Goal: Task Accomplishment & Management: Use online tool/utility

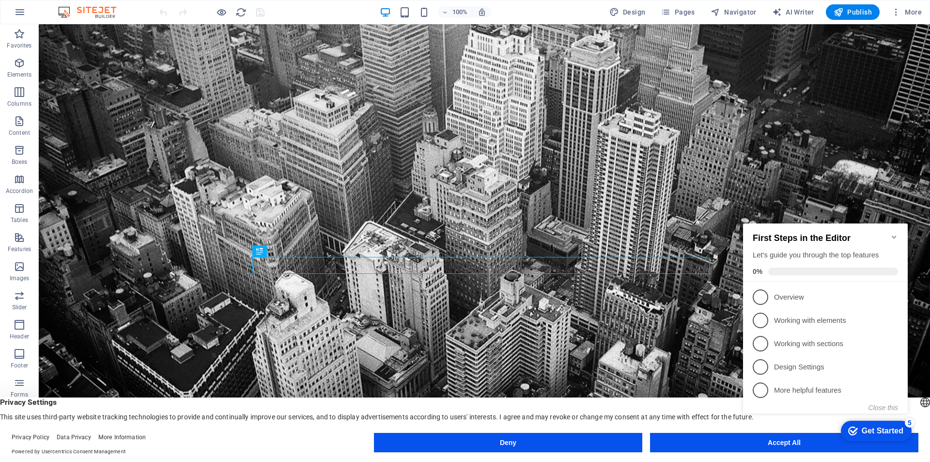
click at [898, 232] on div "First Steps in the Editor Let's guide you through the top features 0%" at bounding box center [825, 252] width 165 height 58
click at [893, 235] on icon "Minimize checklist" at bounding box center [894, 236] width 4 height 3
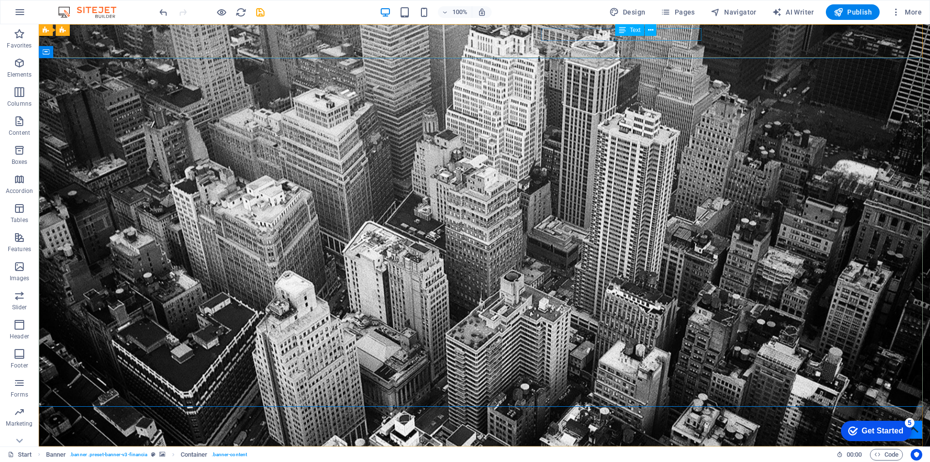
click at [624, 33] on icon at bounding box center [622, 30] width 7 height 12
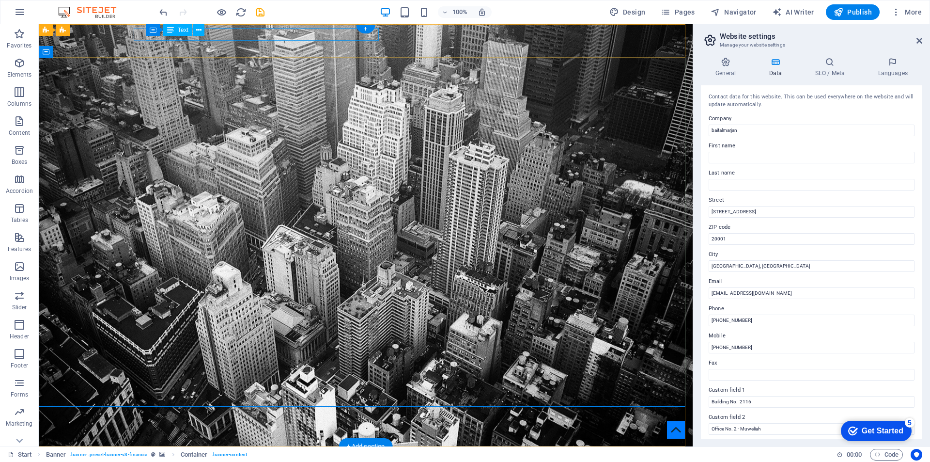
click at [355, 458] on div "[STREET_ADDRESS]" at bounding box center [361, 464] width 449 height 13
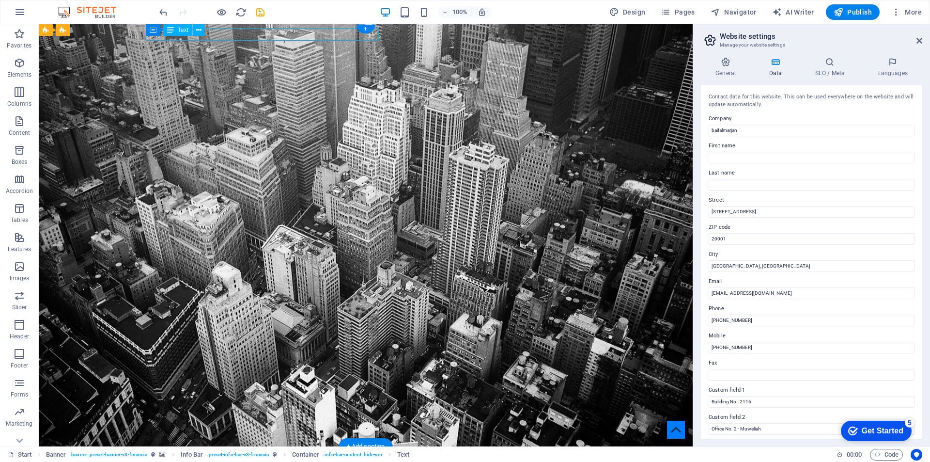
click at [355, 458] on div "[STREET_ADDRESS]" at bounding box center [361, 464] width 449 height 13
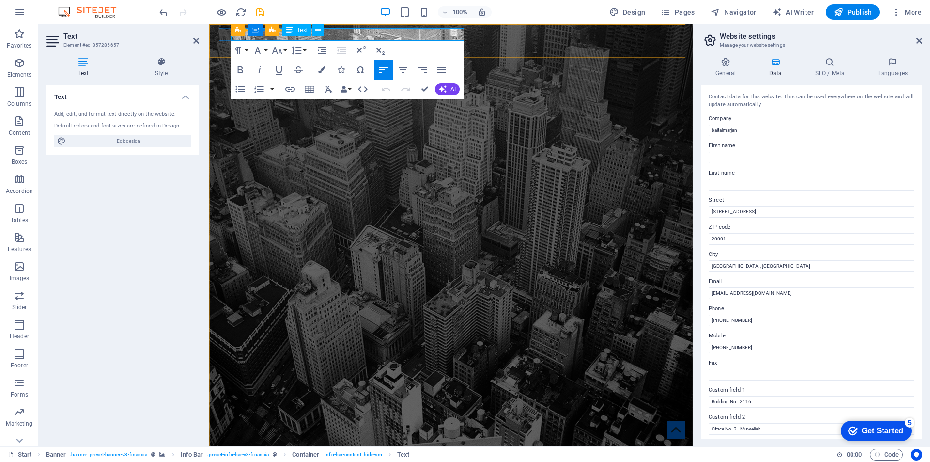
click at [473, 459] on span "20001" at bounding box center [484, 463] width 23 height 9
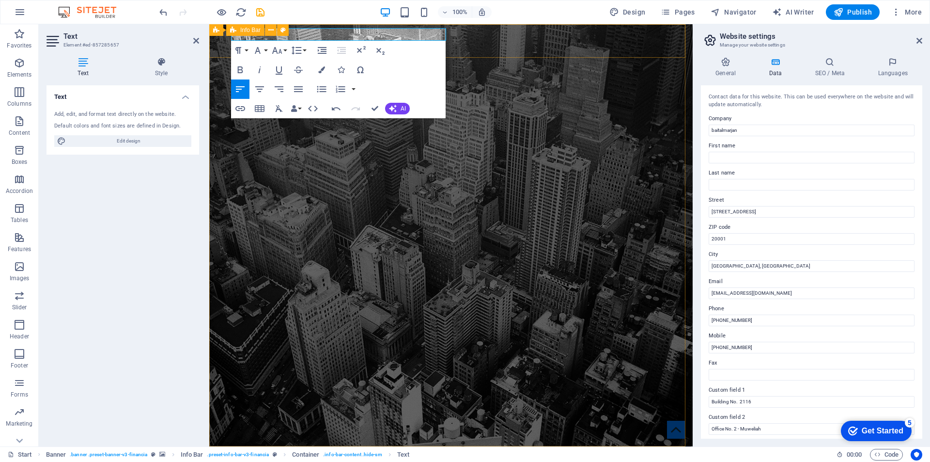
scroll to position [0, 0]
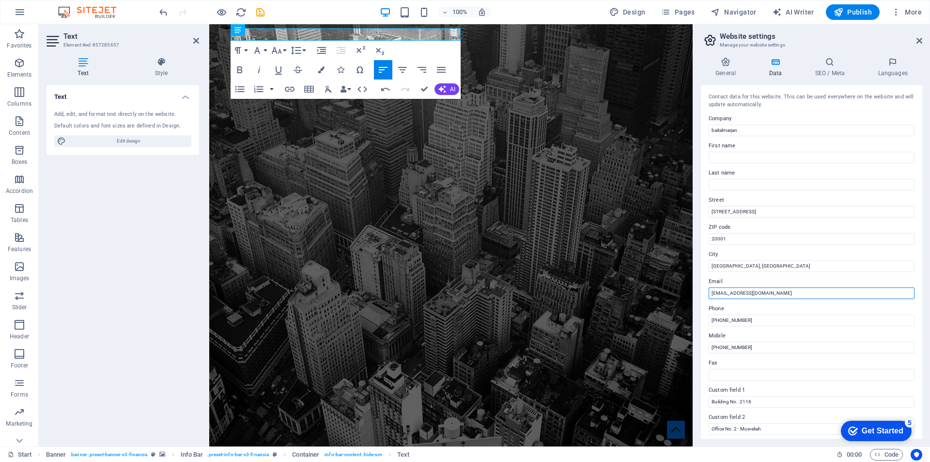
click at [736, 294] on input "[EMAIL_ADDRESS][DOMAIN_NAME]" at bounding box center [812, 293] width 206 height 12
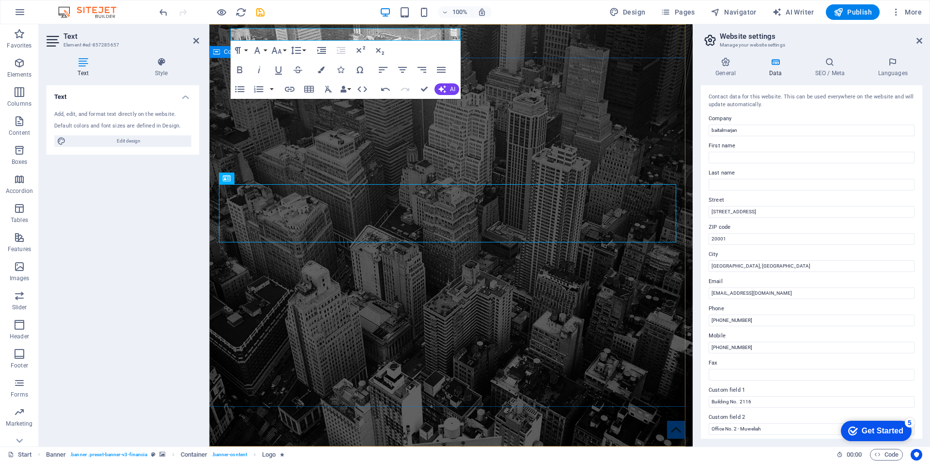
scroll to position [0, 0]
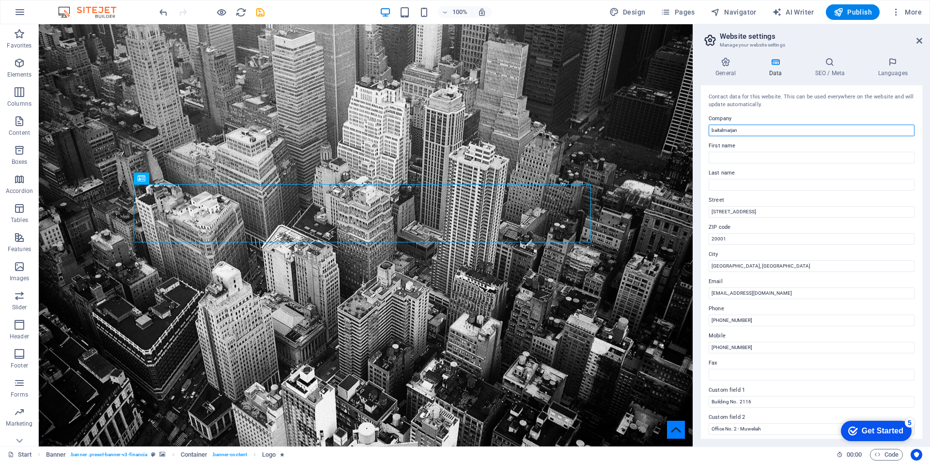
click at [754, 129] on input "baitalmarjan" at bounding box center [812, 130] width 206 height 12
type input "b"
type input "BAIT AL MARJAN TECH. CONT LLC"
click at [741, 237] on input "20001" at bounding box center [812, 239] width 206 height 12
type input "2"
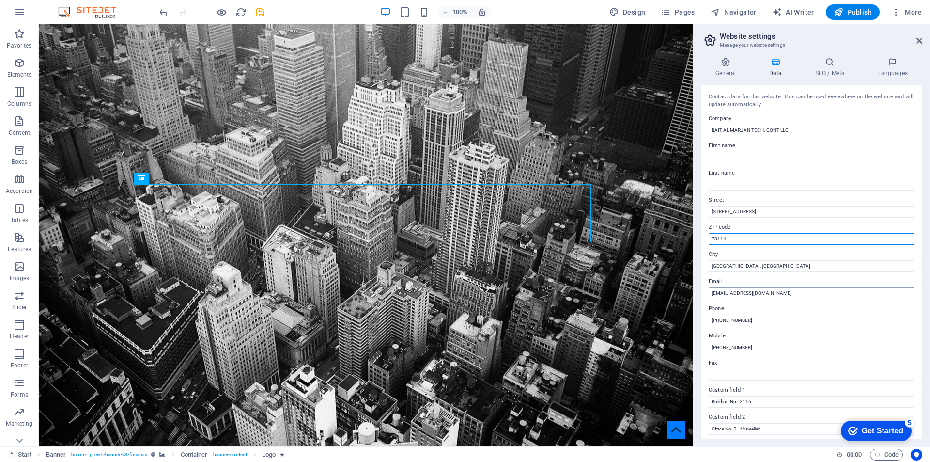
type input "78114"
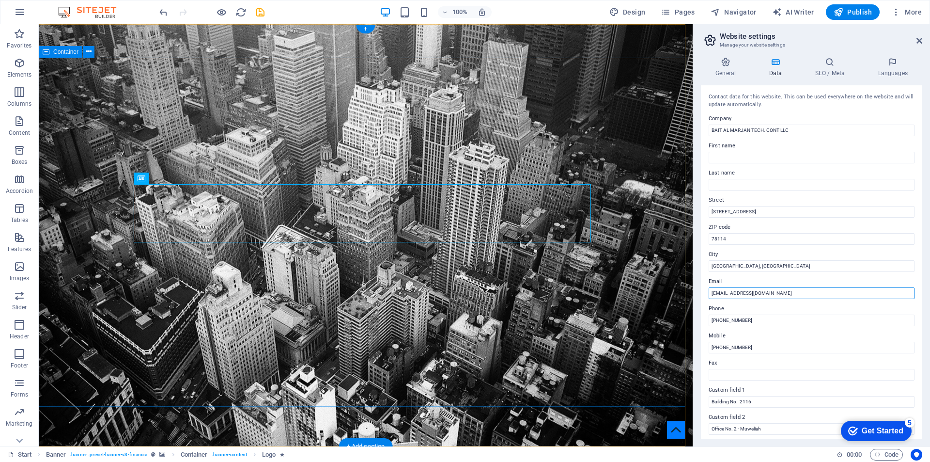
drag, startPoint x: 820, startPoint y: 319, endPoint x: 641, endPoint y: 298, distance: 180.5
click at [737, 294] on input "[EMAIL_ADDRESS][DOMAIN_NAME]" at bounding box center [812, 293] width 206 height 12
type input "[EMAIL_ADDRESS][DOMAIN_NAME]"
click at [784, 333] on label "Mobile" at bounding box center [812, 336] width 206 height 12
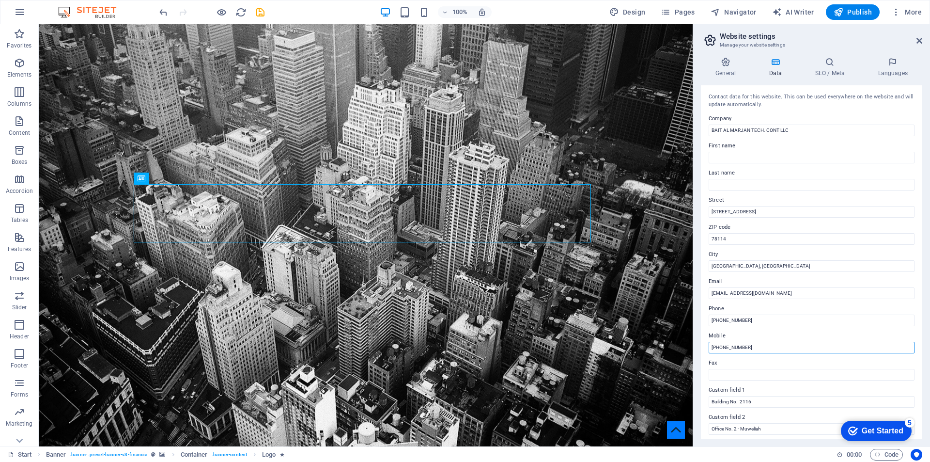
click at [784, 341] on input "[PHONE_NUMBER]" at bounding box center [812, 347] width 206 height 12
click at [772, 320] on input "[PHONE_NUMBER]" at bounding box center [812, 320] width 206 height 12
type input "+"
type input "[PHONE_NUMBER]"
click at [704, 349] on div "Contact data for this website. This can be used everywhere on the website and w…" at bounding box center [811, 261] width 221 height 353
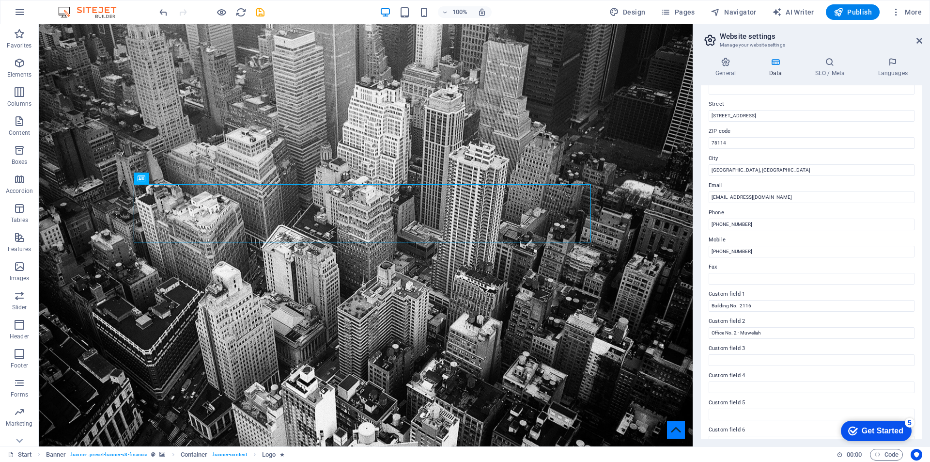
scroll to position [97, 0]
click at [724, 278] on input "Fax" at bounding box center [812, 278] width 206 height 12
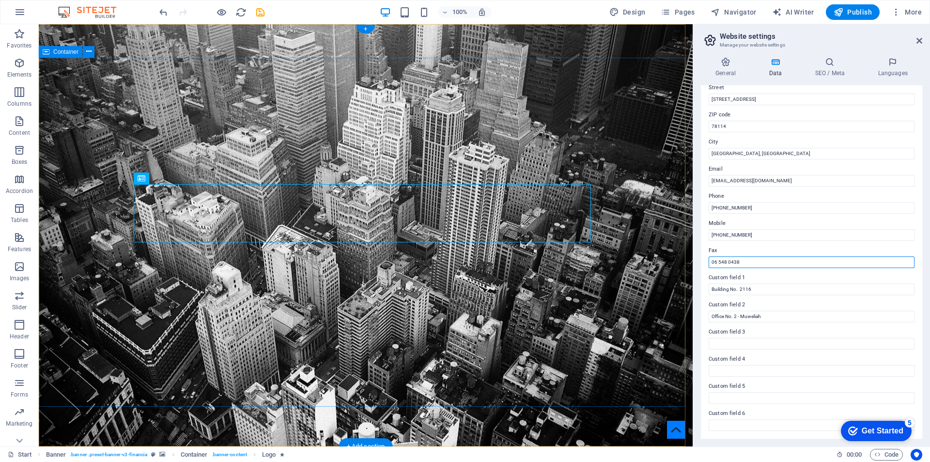
type input "06 548 0438"
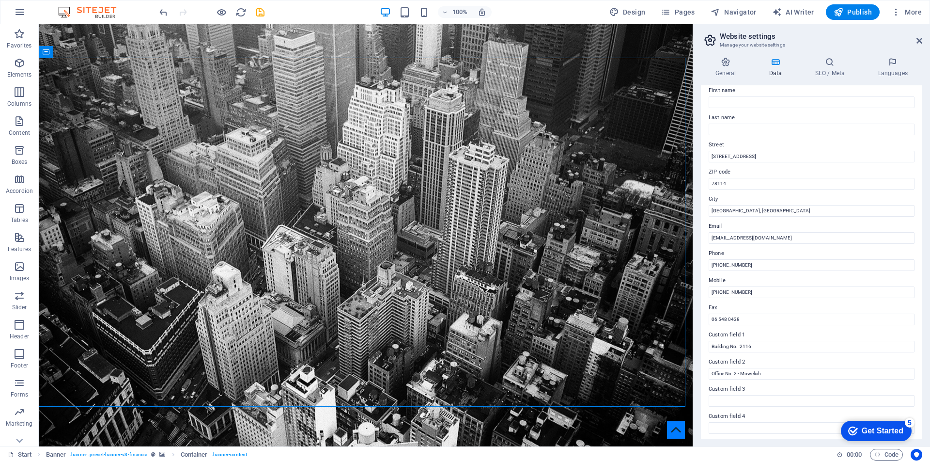
scroll to position [0, 0]
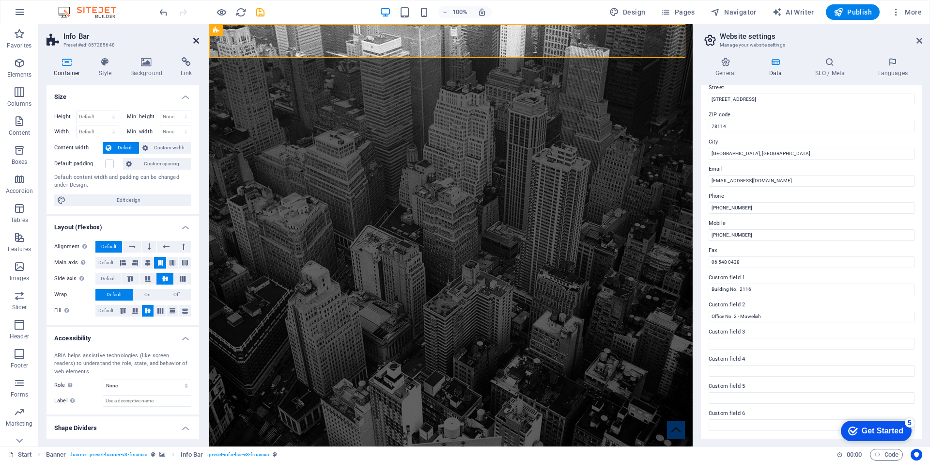
drag, startPoint x: 196, startPoint y: 39, endPoint x: 179, endPoint y: 22, distance: 24.0
click at [196, 39] on icon at bounding box center [196, 41] width 6 height 8
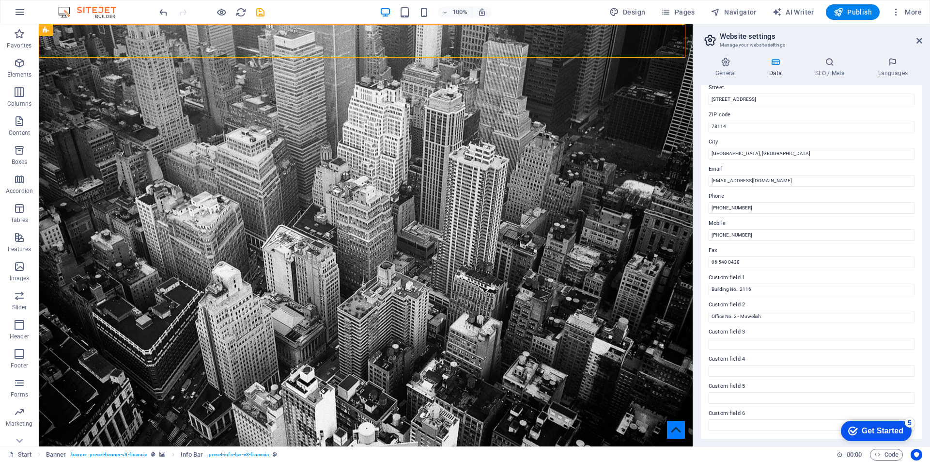
click at [922, 43] on aside "Website settings Manage your website settings General Data SEO / Meta Languages…" at bounding box center [811, 235] width 237 height 422
click at [919, 38] on icon at bounding box center [919, 41] width 6 height 8
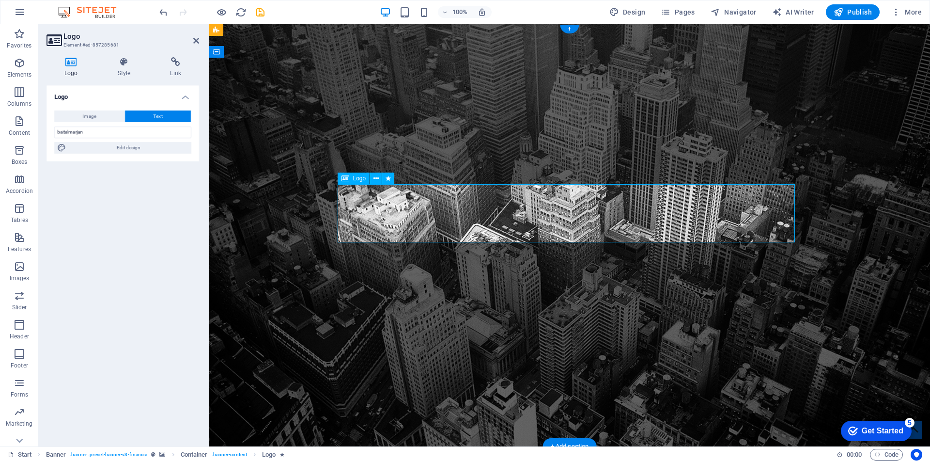
click at [179, 114] on button "Text" at bounding box center [158, 116] width 66 height 12
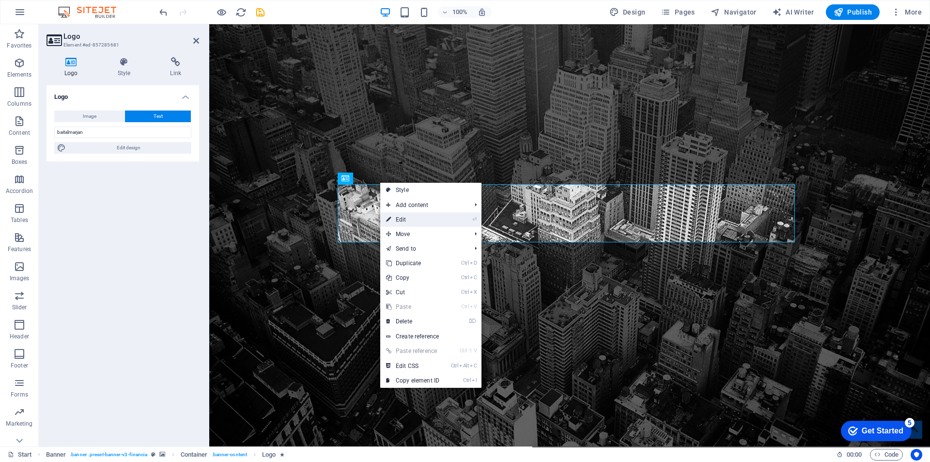
drag, startPoint x: 398, startPoint y: 218, endPoint x: 283, endPoint y: 194, distance: 117.3
click at [398, 218] on link "⏎ Edit" at bounding box center [412, 219] width 65 height 15
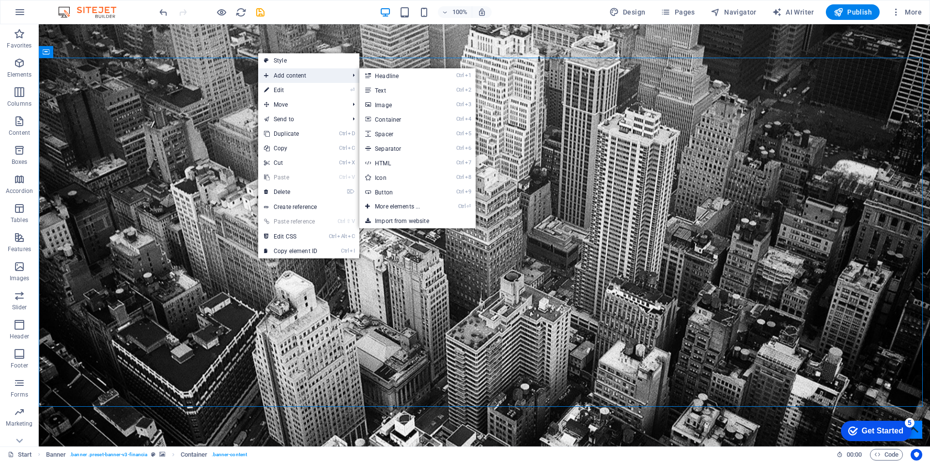
click at [286, 79] on span "Add content" at bounding box center [301, 75] width 87 height 15
click at [374, 86] on link "Ctrl 2 Text" at bounding box center [399, 90] width 80 height 15
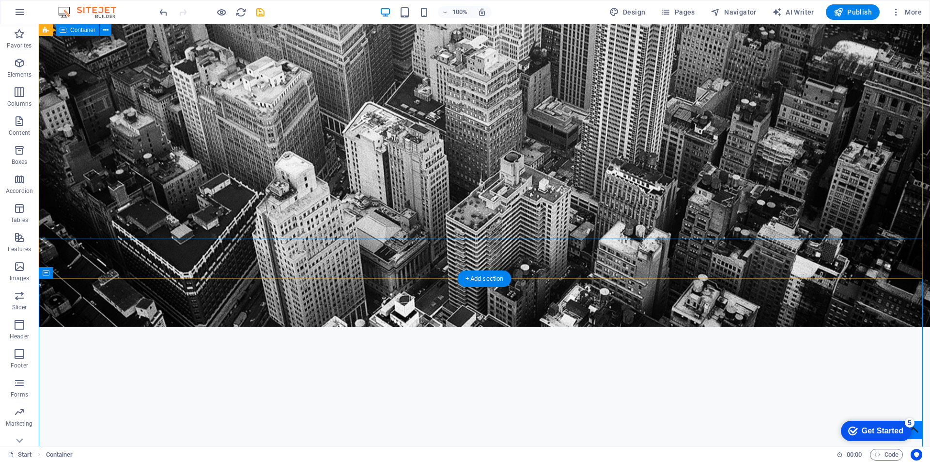
scroll to position [0, 0]
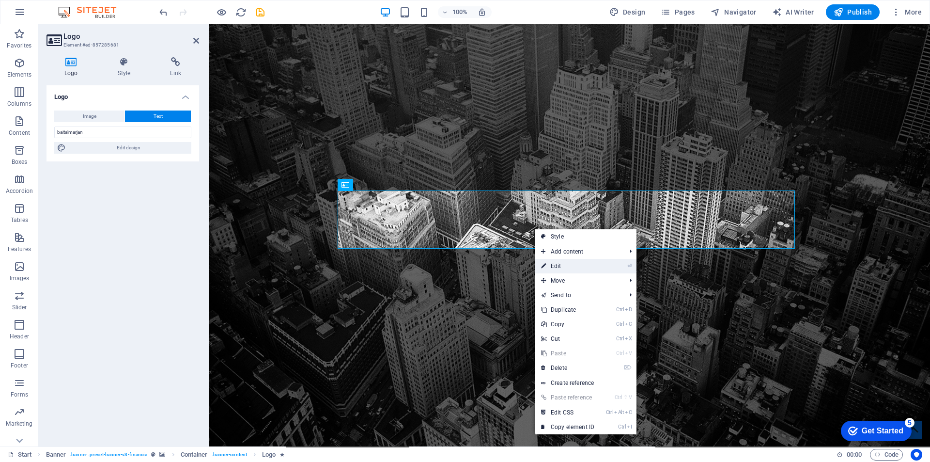
click at [600, 264] on link "⏎ Edit" at bounding box center [567, 266] width 65 height 15
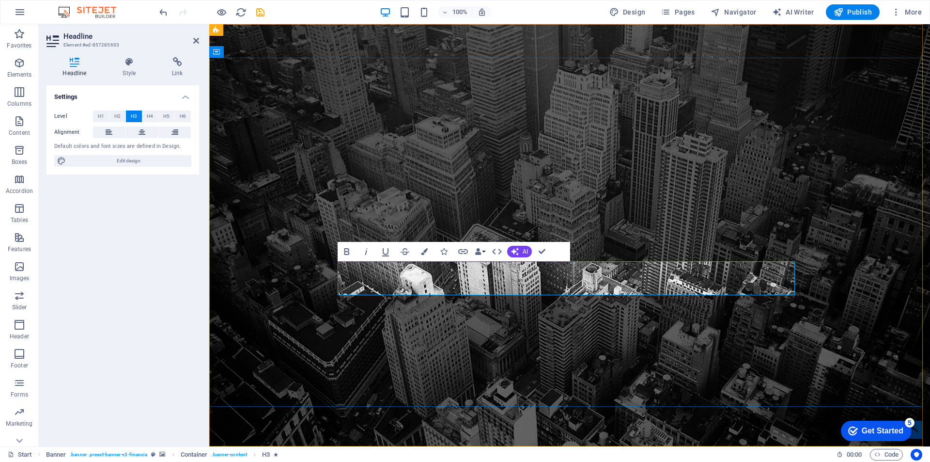
drag, startPoint x: 469, startPoint y: 288, endPoint x: 582, endPoint y: 288, distance: 113.3
copy span "MAINTENANCE"
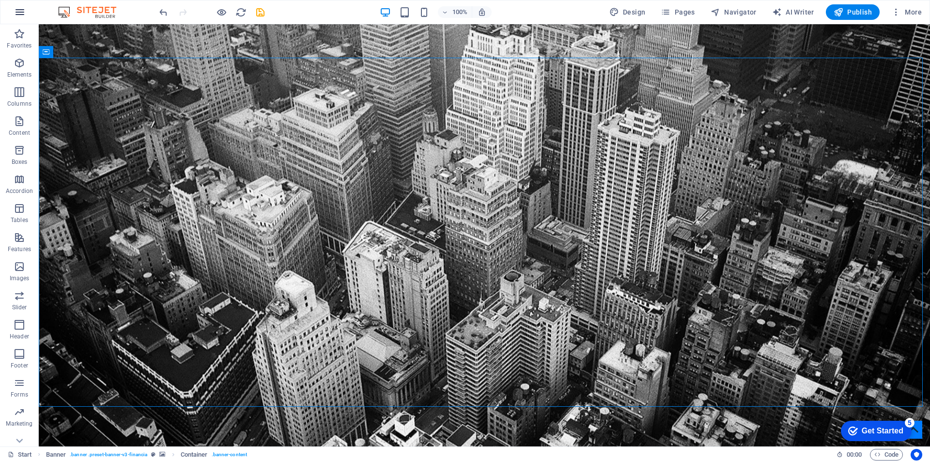
click at [25, 10] on icon "button" at bounding box center [20, 12] width 12 height 12
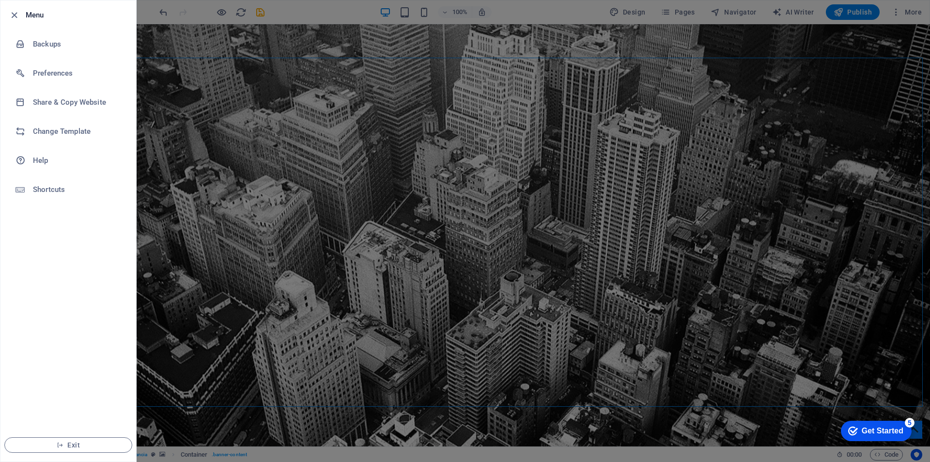
click at [440, 220] on div at bounding box center [465, 231] width 930 height 462
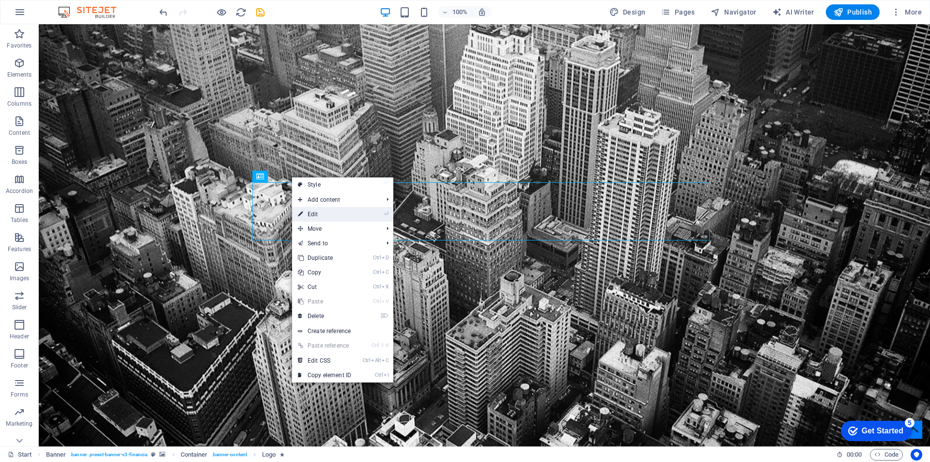
click at [337, 216] on link "⏎ Edit" at bounding box center [324, 214] width 65 height 15
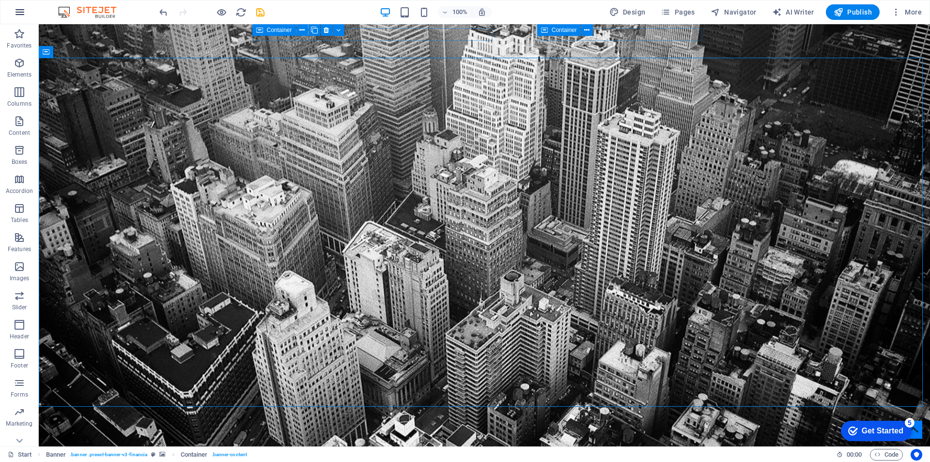
click at [25, 16] on icon "button" at bounding box center [20, 12] width 12 height 12
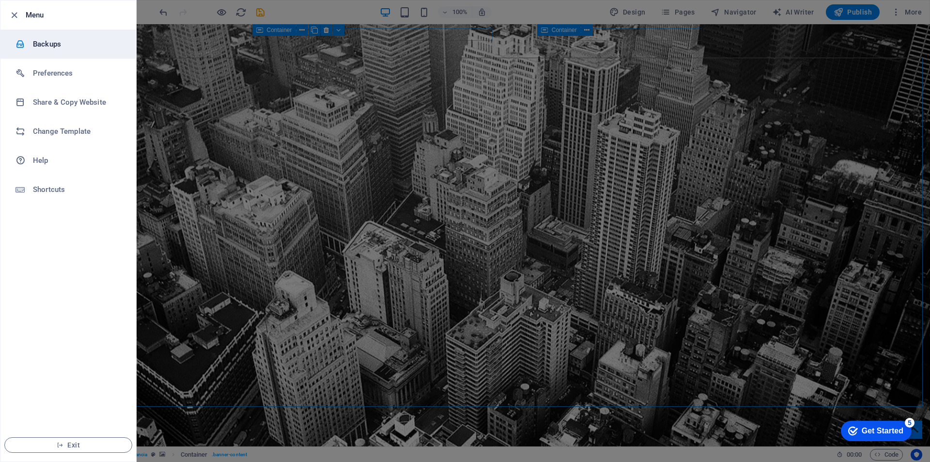
click at [34, 42] on h6 "Backups" at bounding box center [78, 44] width 90 height 12
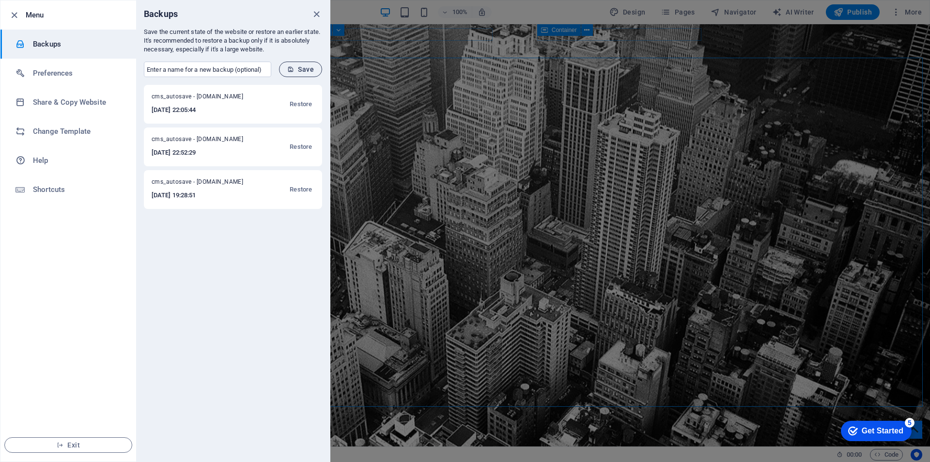
click at [307, 67] on span "Save" at bounding box center [300, 69] width 27 height 8
click at [15, 13] on icon "button" at bounding box center [14, 15] width 11 height 11
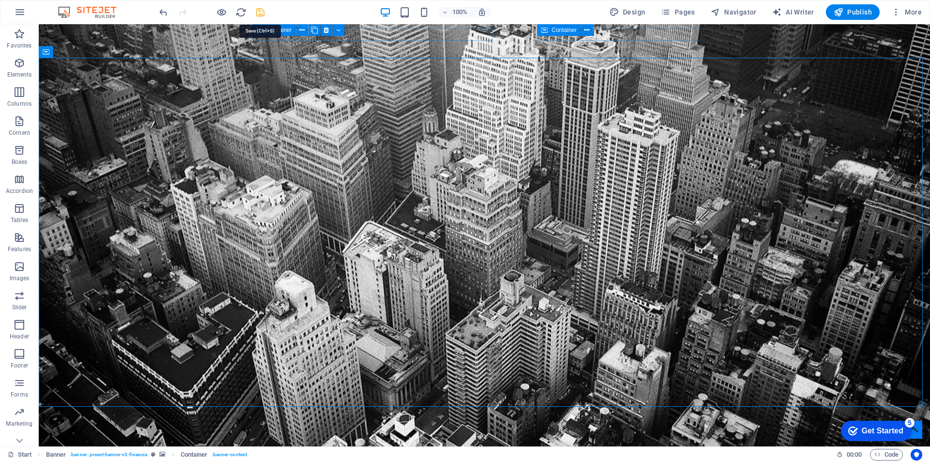
click at [0, 0] on icon "save" at bounding box center [0, 0] width 0 height 0
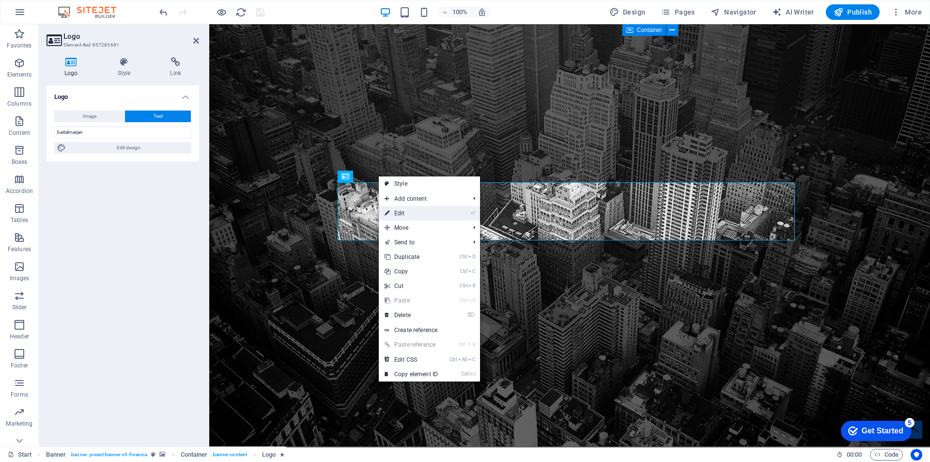
click at [436, 208] on link "⏎ Edit" at bounding box center [411, 213] width 65 height 15
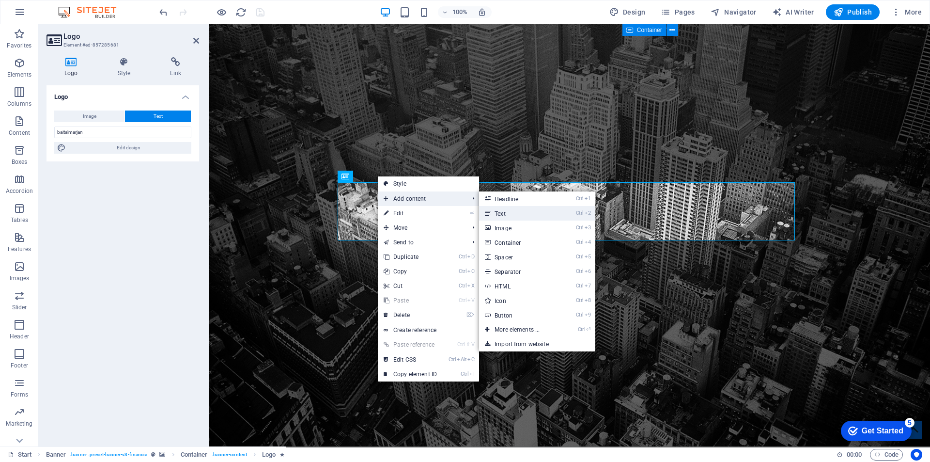
click at [508, 210] on link "Ctrl 2 Text" at bounding box center [519, 213] width 80 height 15
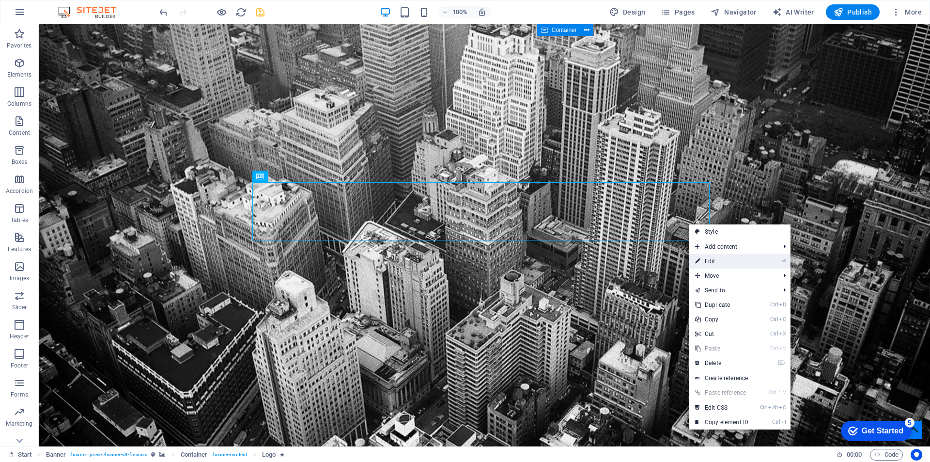
click at [729, 264] on link "⏎ Edit" at bounding box center [721, 261] width 65 height 15
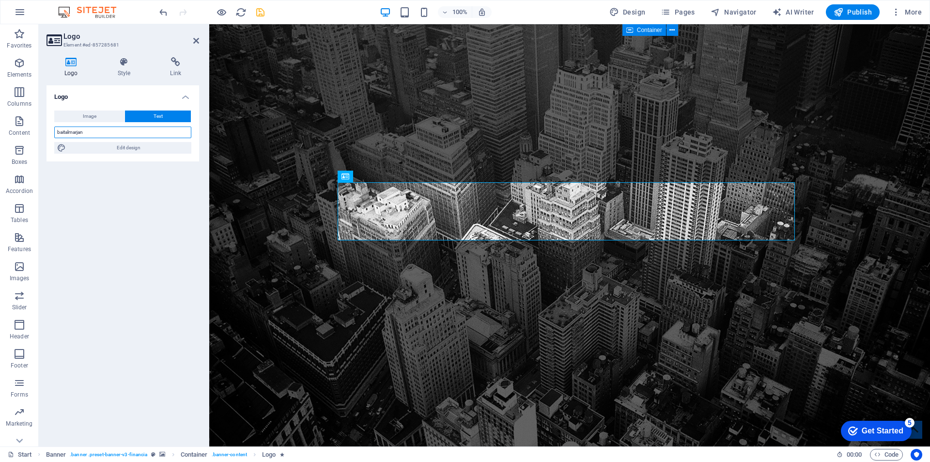
click at [65, 131] on input "baitalmarjan" at bounding box center [122, 132] width 137 height 12
type input "b"
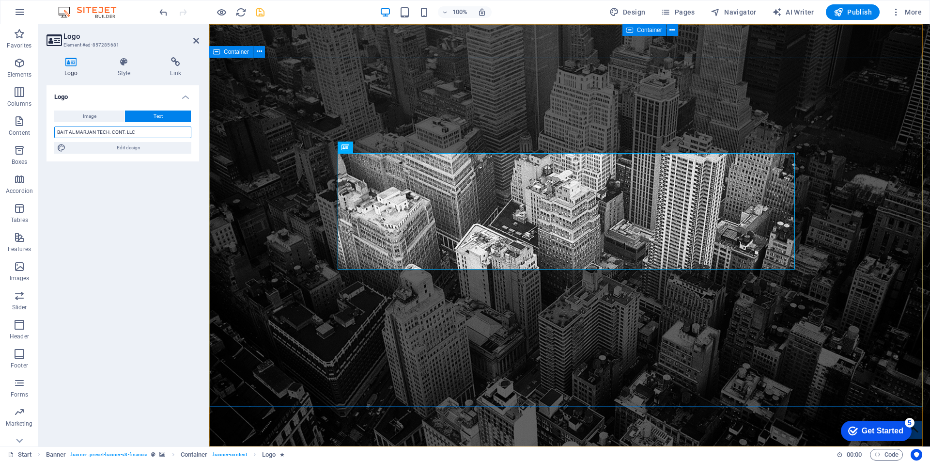
type input "BAIT AL MARJAN TECH. CONT. LLC"
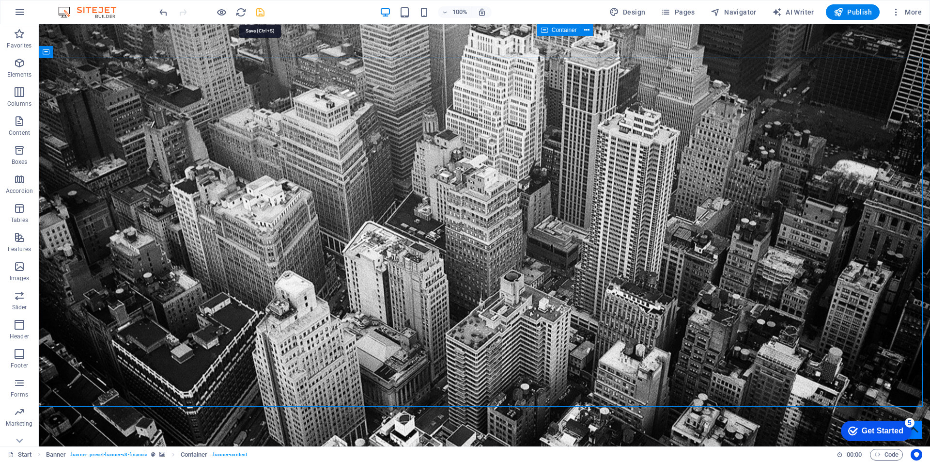
click at [256, 14] on icon "save" at bounding box center [260, 12] width 11 height 11
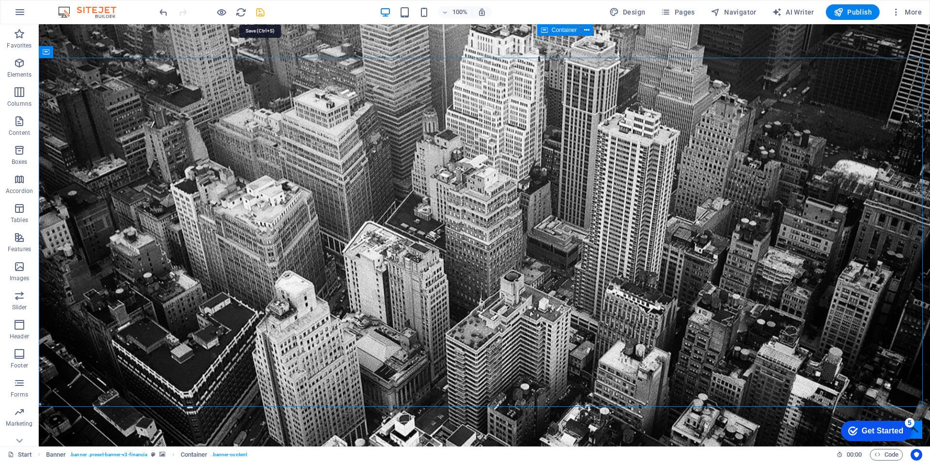
drag, startPoint x: 263, startPoint y: 15, endPoint x: 223, endPoint y: 2, distance: 42.0
click at [263, 15] on icon "save" at bounding box center [260, 12] width 11 height 11
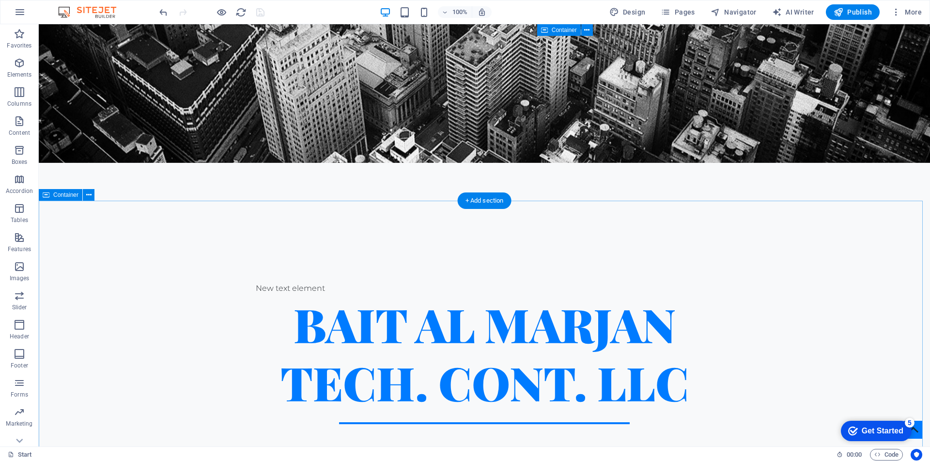
scroll to position [339, 0]
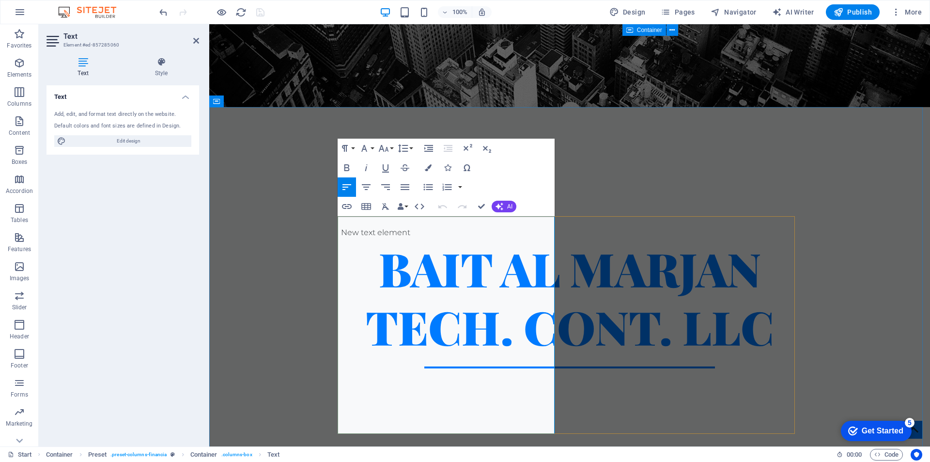
drag, startPoint x: 443, startPoint y: 235, endPoint x: 474, endPoint y: 237, distance: 31.5
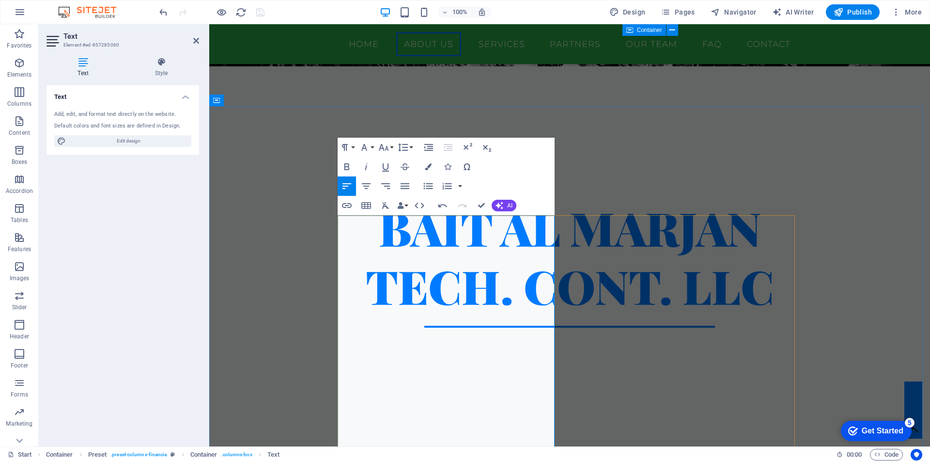
scroll to position [436, 0]
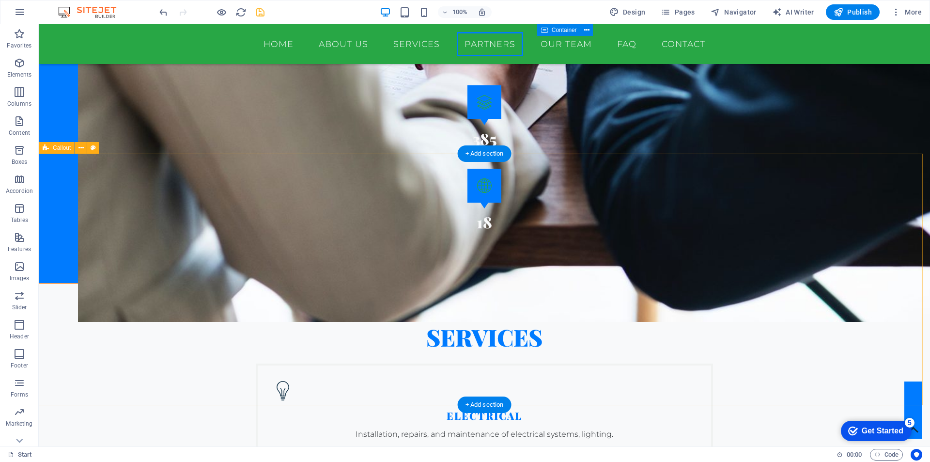
scroll to position [1986, 0]
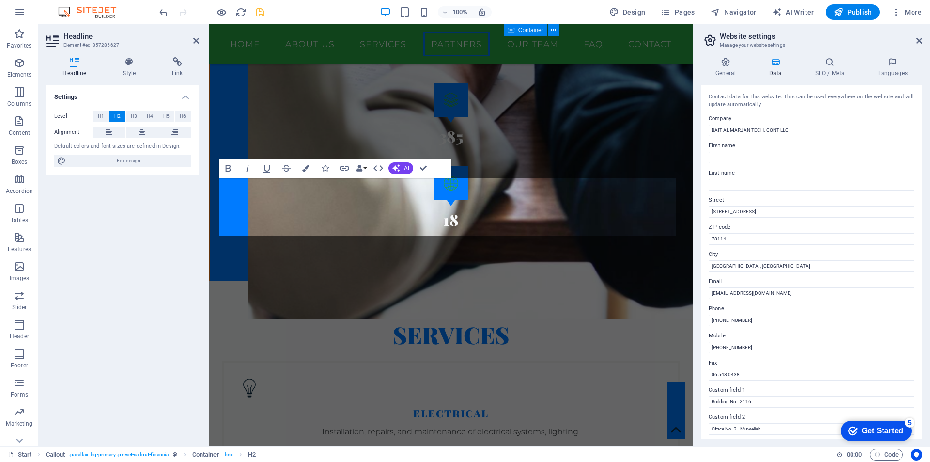
scroll to position [2028, 0]
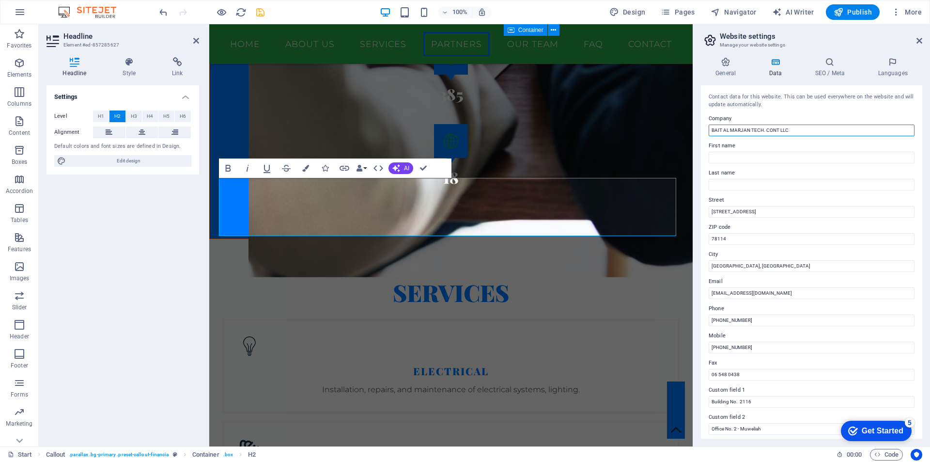
click at [777, 131] on input "BAIT AL MARJAN TECH. CONT LLC" at bounding box center [812, 130] width 206 height 12
type input "BAIT AL MARJAN TECH. CONT. LLC"
click at [162, 315] on div "Settings Level H1 H2 H3 H4 H5 H6 Alignment Default colors and font sizes are de…" at bounding box center [122, 261] width 153 height 353
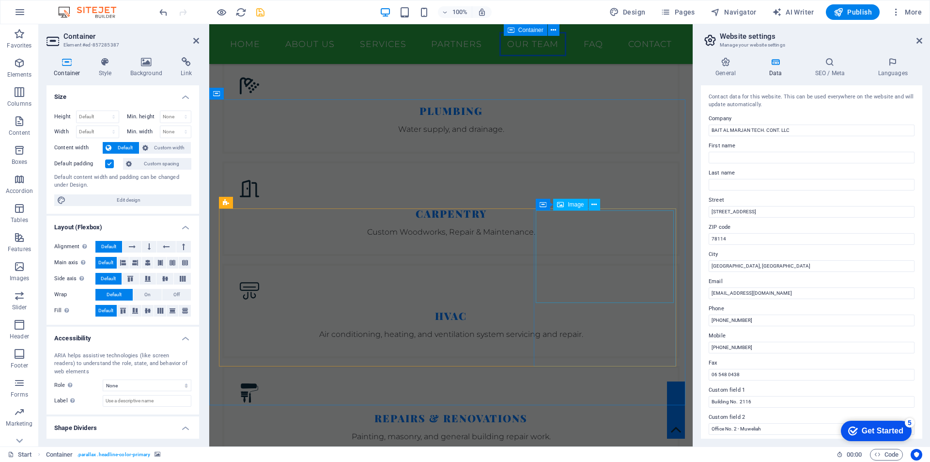
scroll to position [2464, 0]
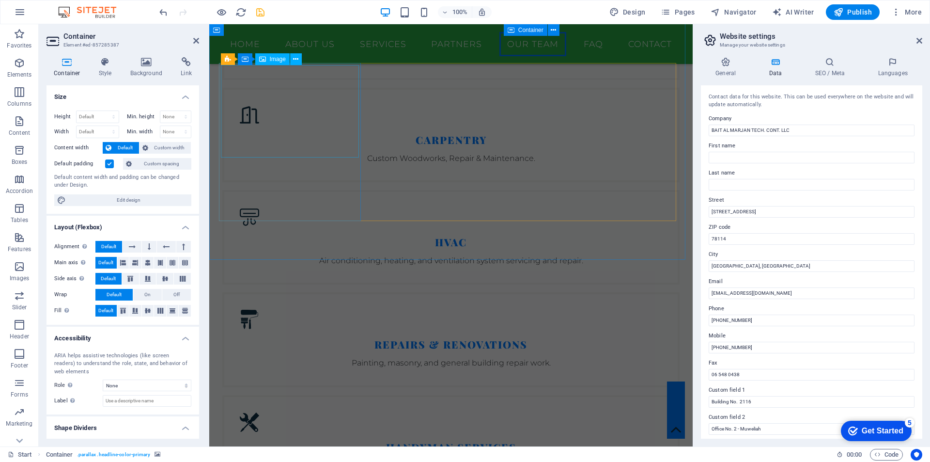
select select "%"
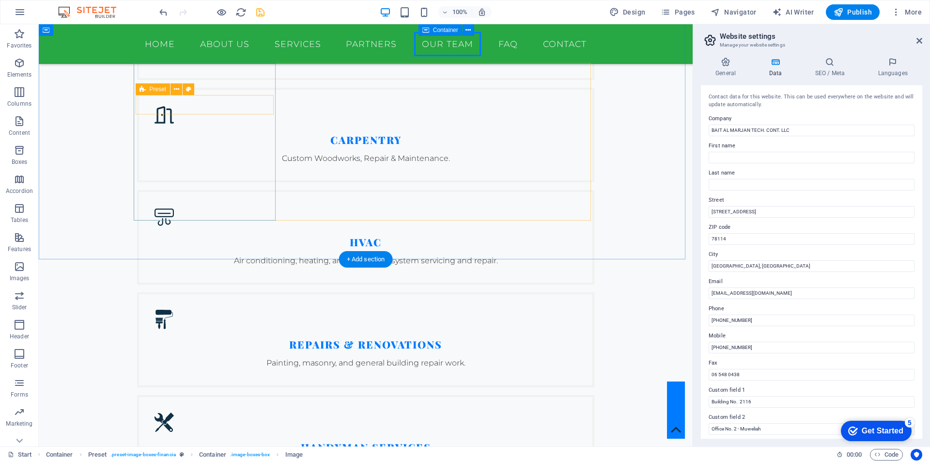
scroll to position [2451, 0]
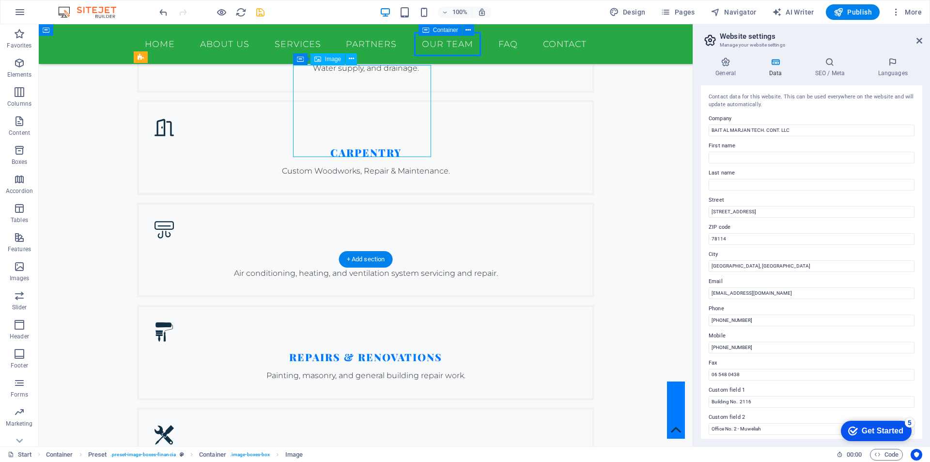
select select "%"
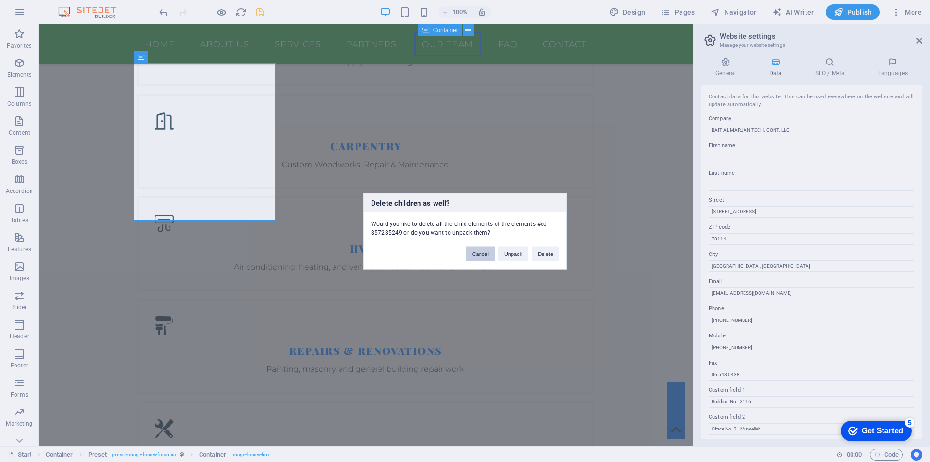
click at [486, 256] on button "Cancel" at bounding box center [480, 253] width 28 height 15
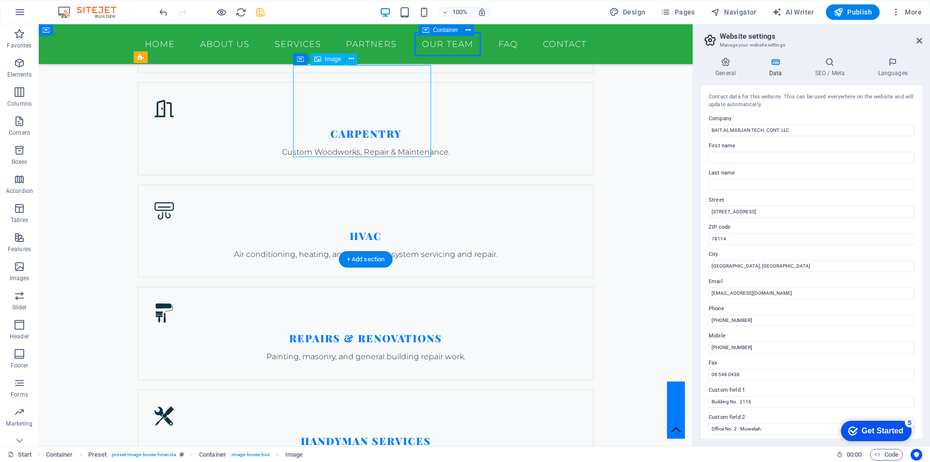
select select "%"
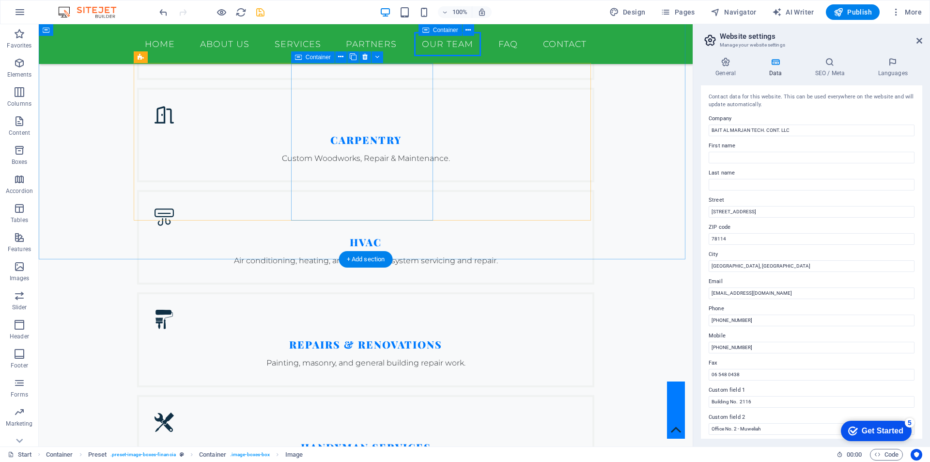
scroll to position [2451, 0]
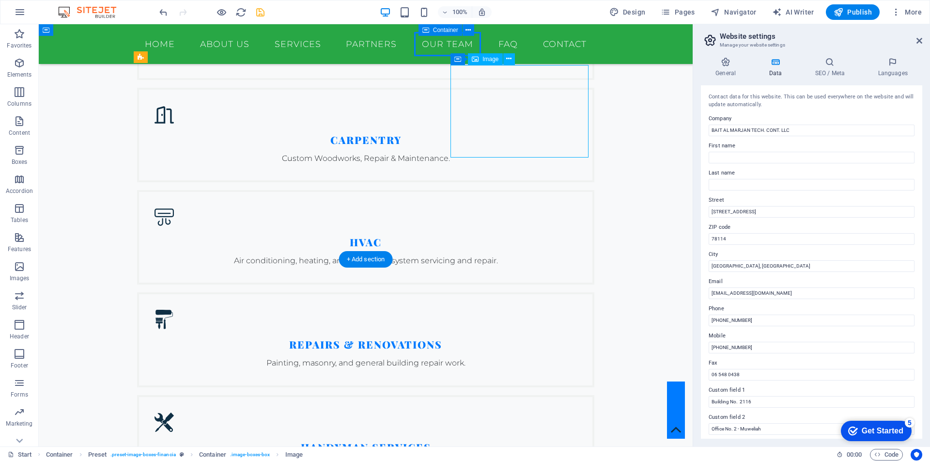
select select "%"
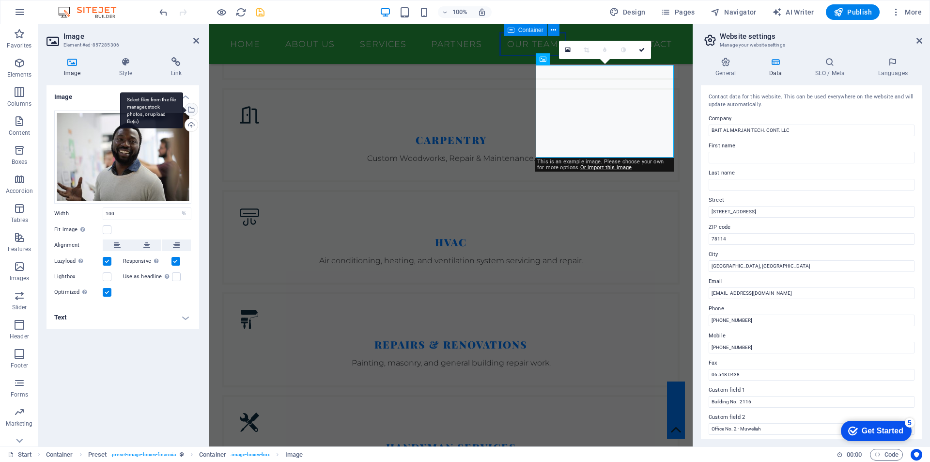
click at [183, 111] on div "Select files from the file manager, stock photos, or upload file(s)" at bounding box center [151, 110] width 63 height 36
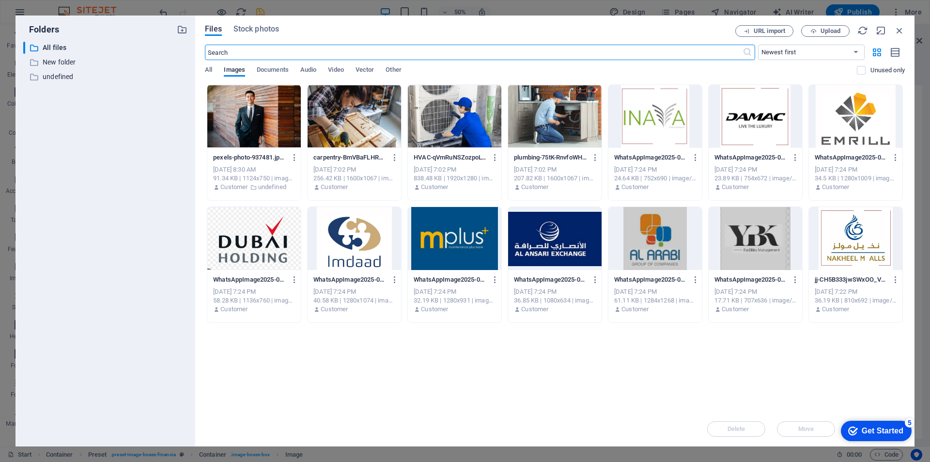
scroll to position [2886, 0]
click at [821, 33] on span "Upload" at bounding box center [831, 31] width 20 height 6
click at [901, 31] on icon "button" at bounding box center [899, 30] width 11 height 11
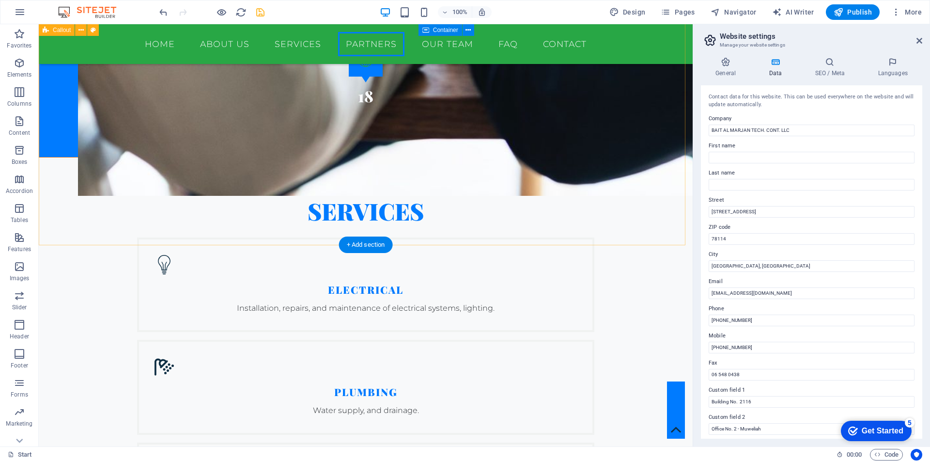
scroll to position [2015, 0]
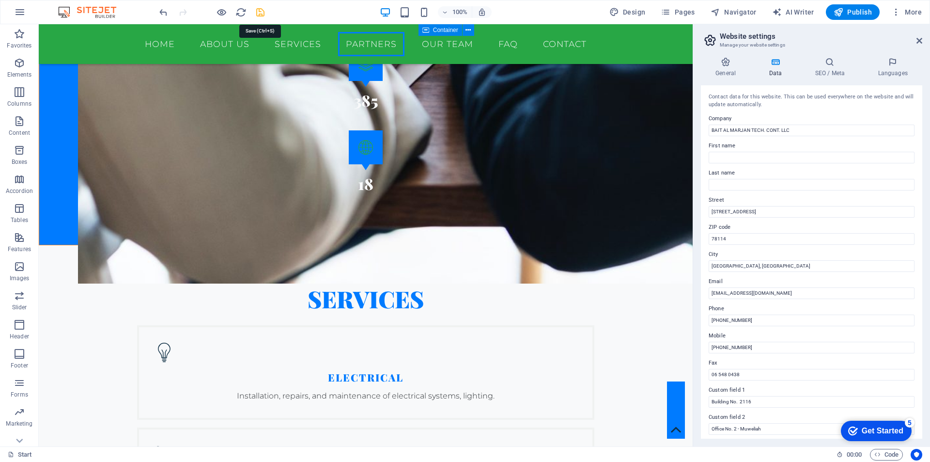
click at [262, 12] on icon "save" at bounding box center [260, 12] width 11 height 11
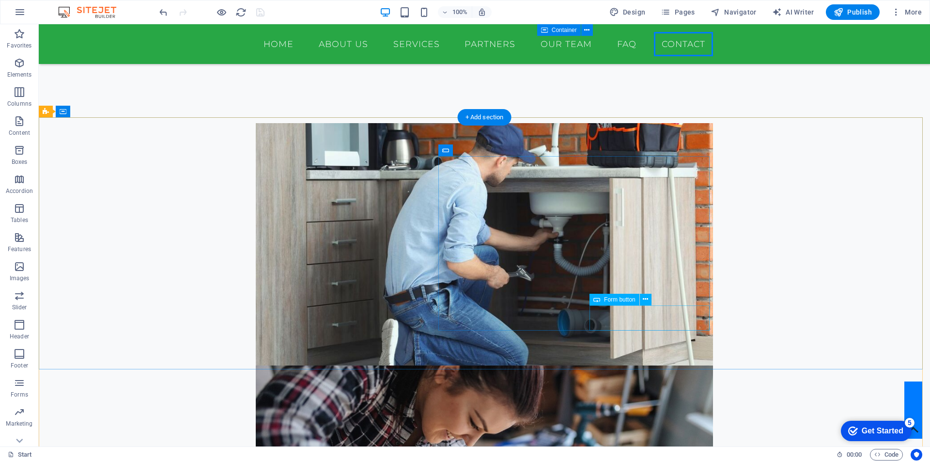
scroll to position [2887, 0]
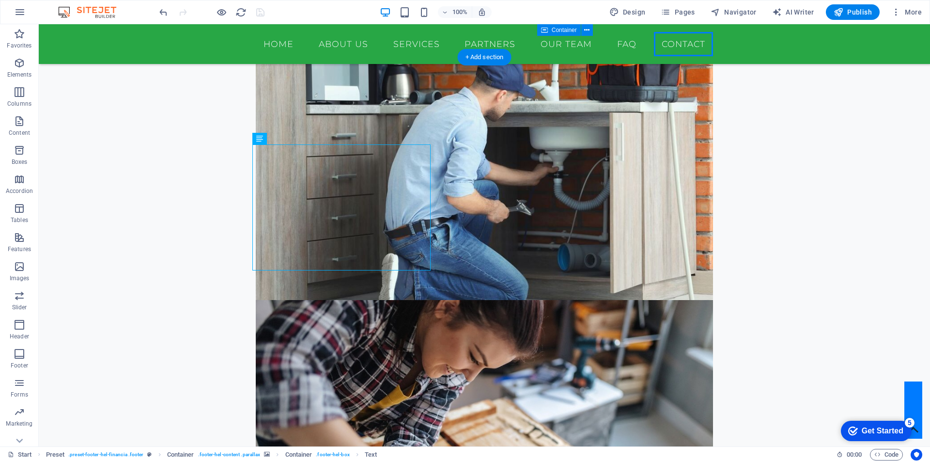
scroll to position [2956, 0]
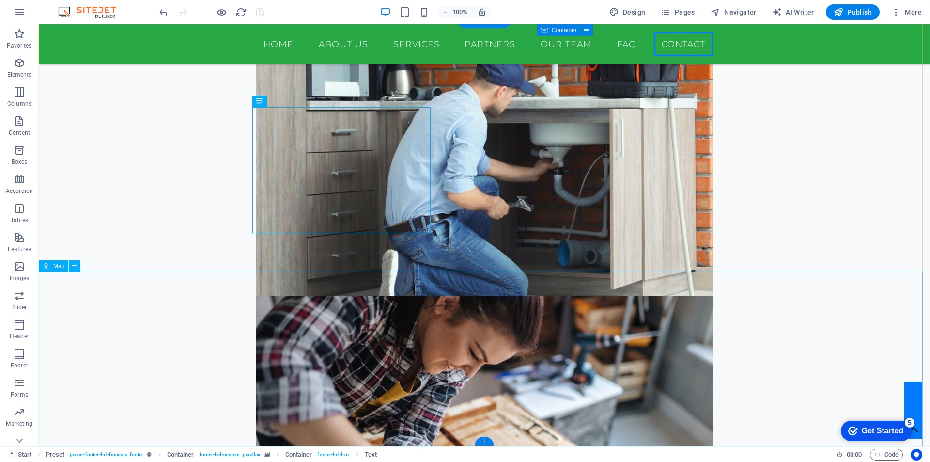
select select "1"
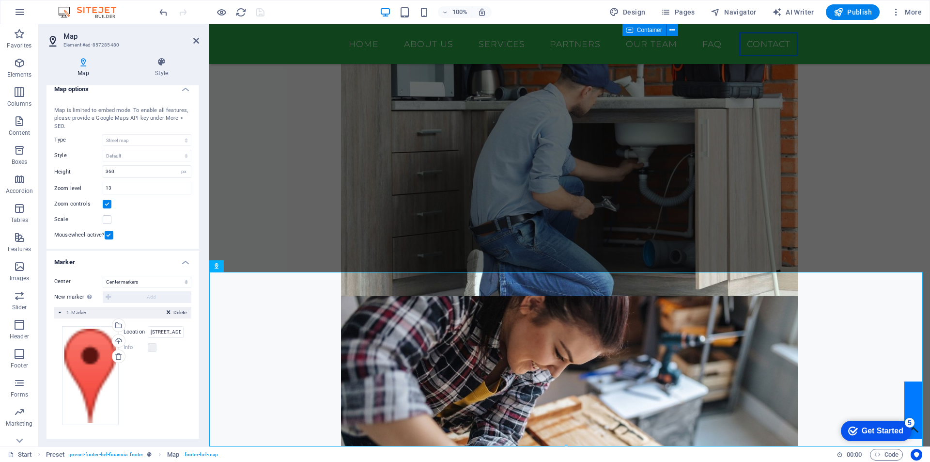
drag, startPoint x: 928, startPoint y: 406, endPoint x: 1122, endPoint y: 470, distance: 204.6
click at [119, 359] on icon at bounding box center [119, 356] width 8 height 8
click at [227, 266] on span "Map" at bounding box center [229, 266] width 11 height 6
click at [244, 266] on icon at bounding box center [245, 266] width 5 height 10
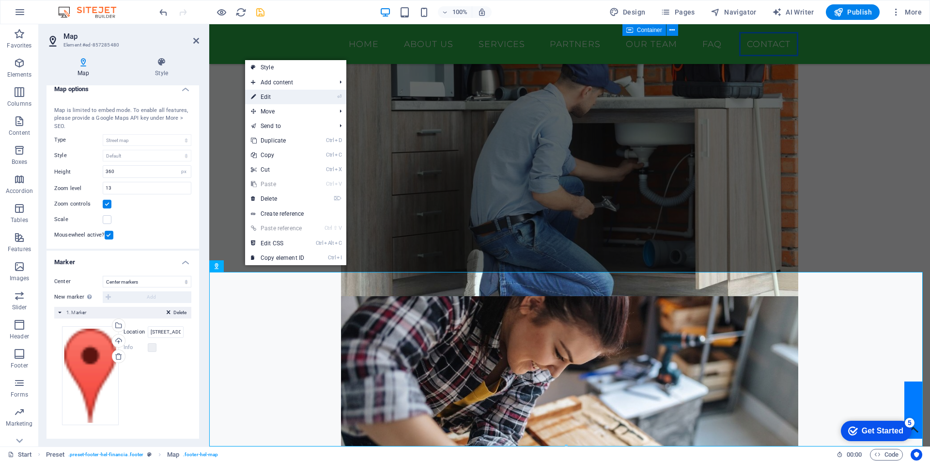
click at [272, 98] on link "⏎ Edit" at bounding box center [277, 97] width 65 height 15
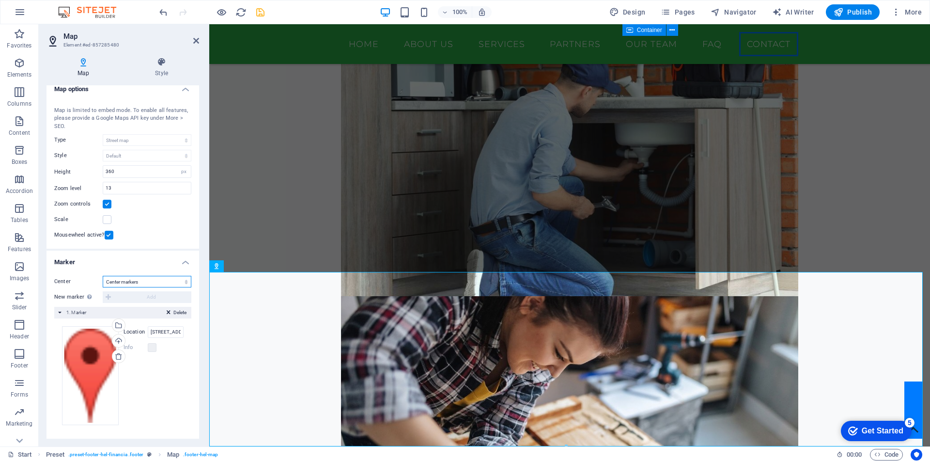
click at [139, 281] on select "Don't center Center markers Center and zoom markers" at bounding box center [147, 282] width 89 height 12
click at [90, 323] on div "Drag files here, click to choose files or select files from Files or our free s…" at bounding box center [122, 375] width 137 height 114
click at [117, 355] on icon at bounding box center [119, 356] width 8 height 8
click at [257, 10] on icon "save" at bounding box center [260, 12] width 11 height 11
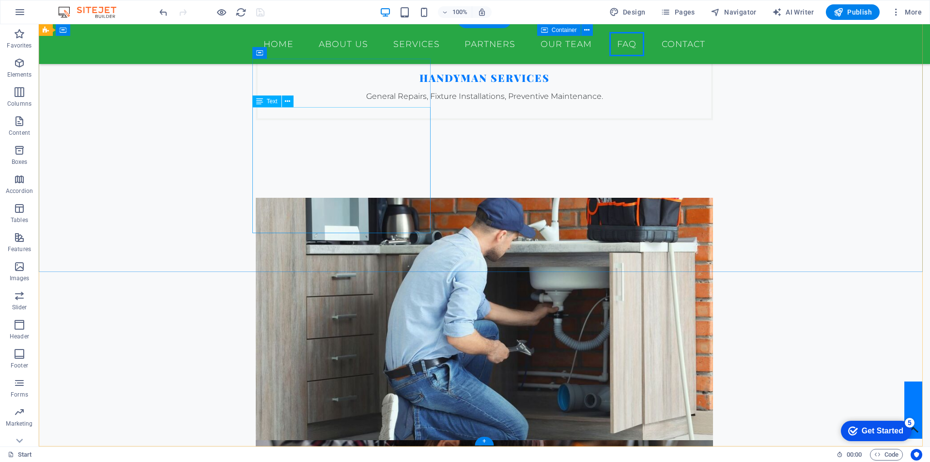
scroll to position [2714, 0]
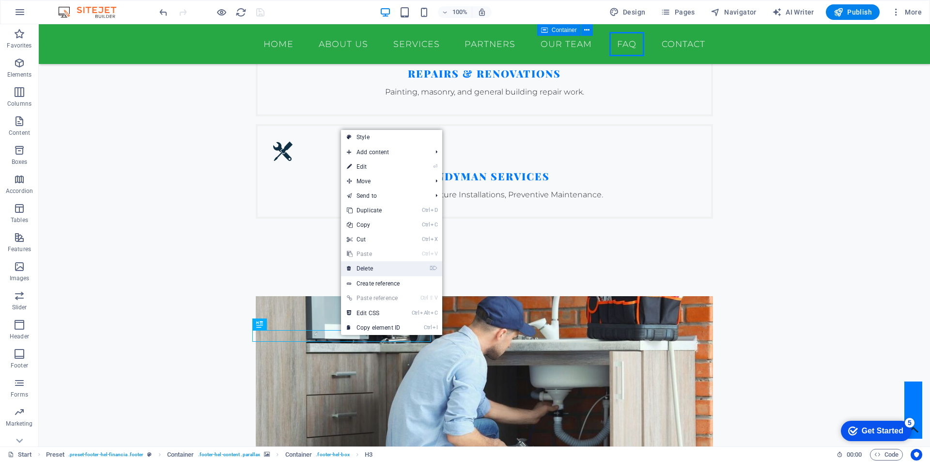
click at [371, 270] on link "⌦ Delete" at bounding box center [373, 268] width 65 height 15
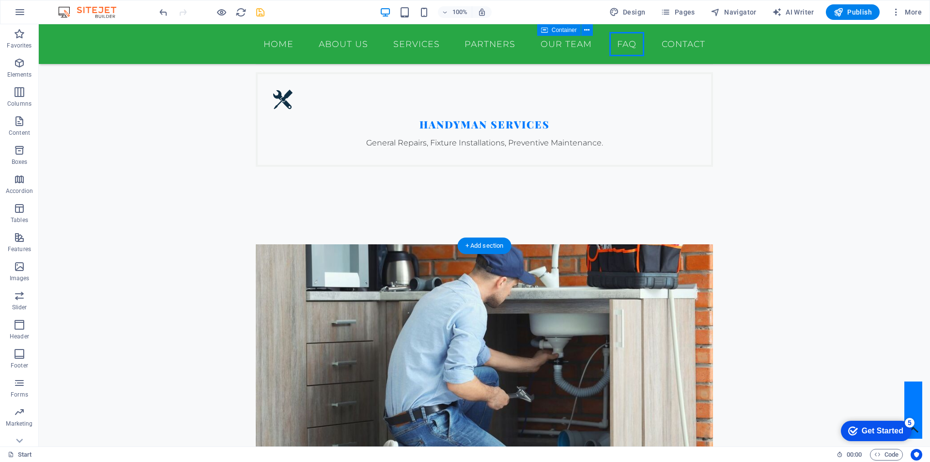
scroll to position [2811, 0]
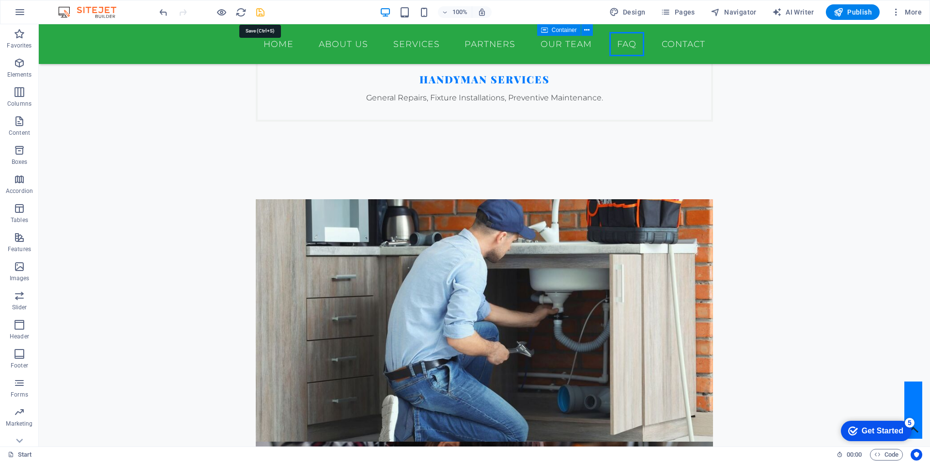
click at [257, 15] on icon "save" at bounding box center [260, 12] width 11 height 11
click at [675, 45] on nav "Home About us Services Partners OUR TEAM FAQ Contact" at bounding box center [484, 44] width 457 height 24
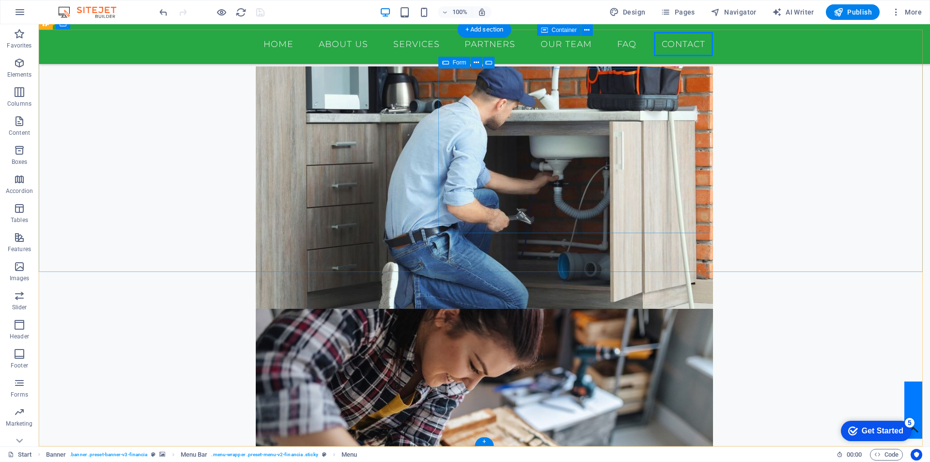
scroll to position [2946, 0]
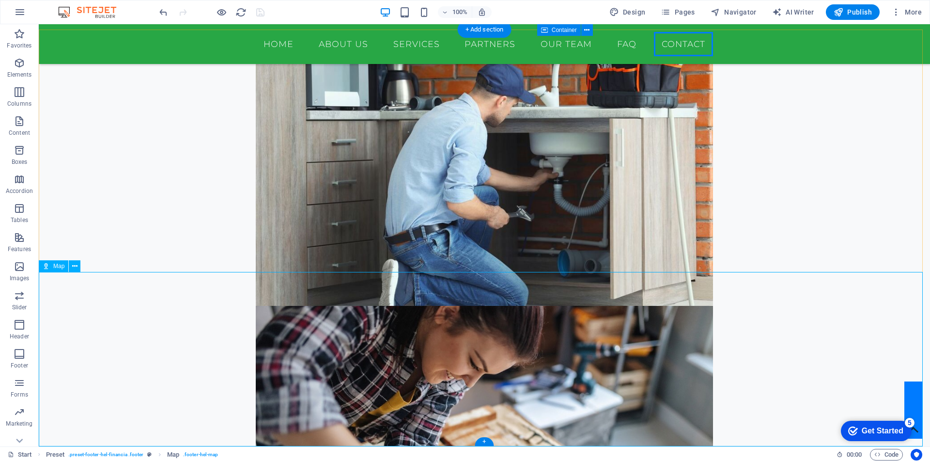
select select "1"
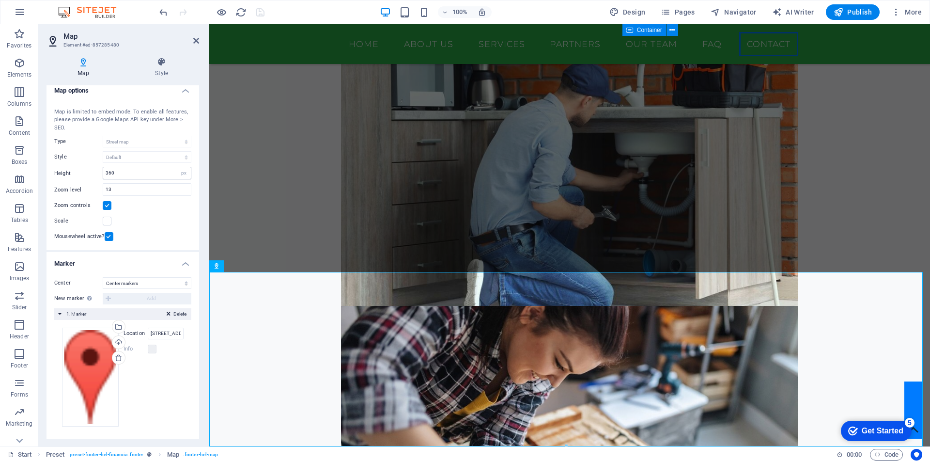
scroll to position [8, 0]
click at [116, 356] on icon at bounding box center [119, 356] width 8 height 8
click at [117, 356] on icon at bounding box center [119, 356] width 8 height 8
click at [148, 346] on label at bounding box center [152, 347] width 9 height 9
click at [151, 348] on label at bounding box center [152, 347] width 9 height 9
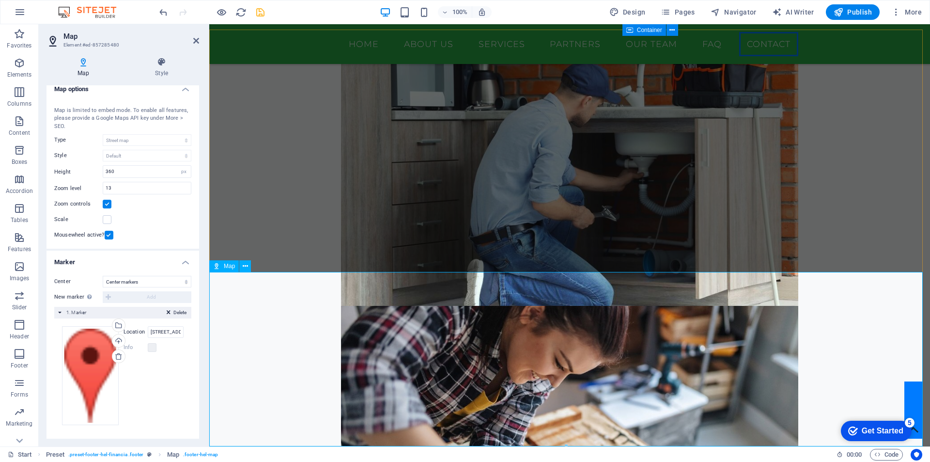
drag, startPoint x: 234, startPoint y: 430, endPoint x: 229, endPoint y: 428, distance: 5.4
click at [63, 456] on span "Preset" at bounding box center [55, 455] width 19 height 12
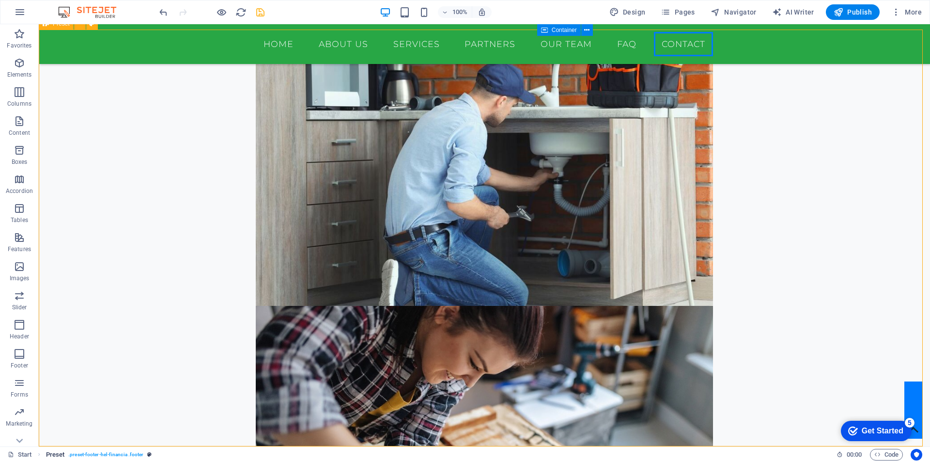
click at [77, 453] on span ". preset-footer-hel-financia .footer" at bounding box center [105, 455] width 75 height 12
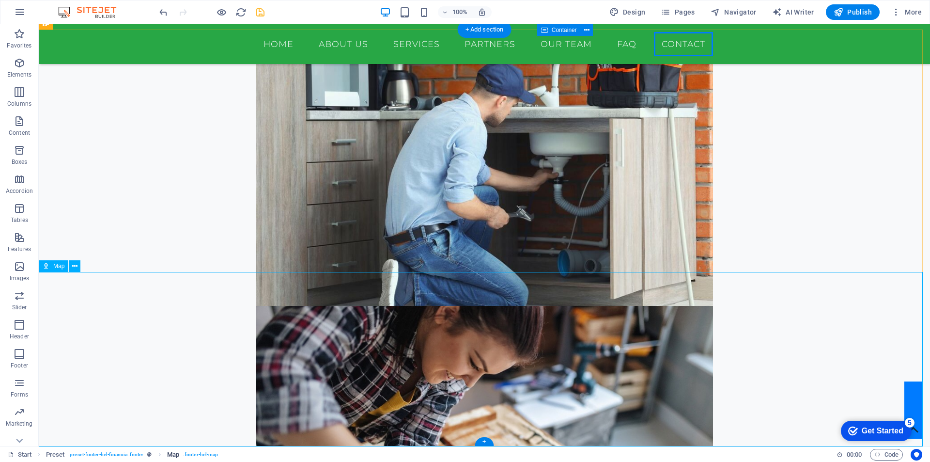
click at [191, 454] on span ". footer-hel-map" at bounding box center [200, 455] width 35 height 12
click at [192, 454] on span ". footer-hel-map" at bounding box center [200, 455] width 35 height 12
select select "1"
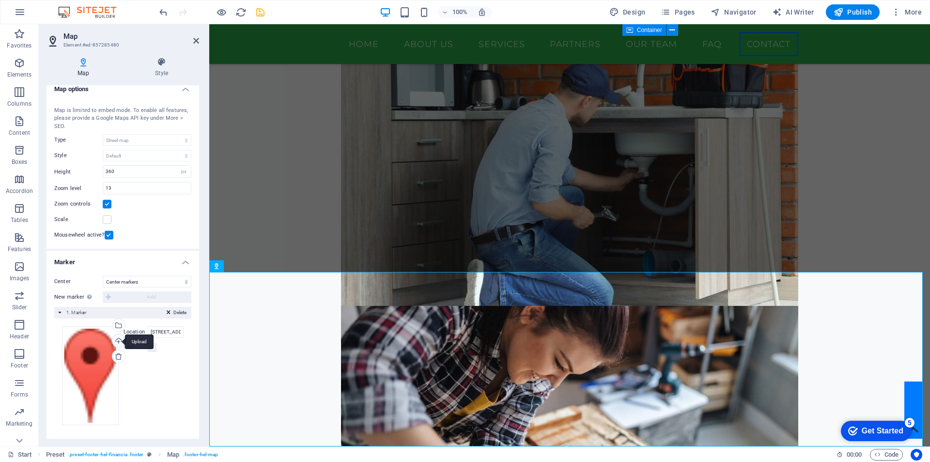
click at [118, 344] on div "Upload" at bounding box center [117, 341] width 15 height 15
click at [116, 338] on div "Upload" at bounding box center [117, 341] width 15 height 15
click at [165, 379] on div "Drag files here, click to choose files or select files from Files or our free s…" at bounding box center [123, 375] width 122 height 99
click at [155, 330] on input "[STREET_ADDRESS]" at bounding box center [166, 332] width 36 height 12
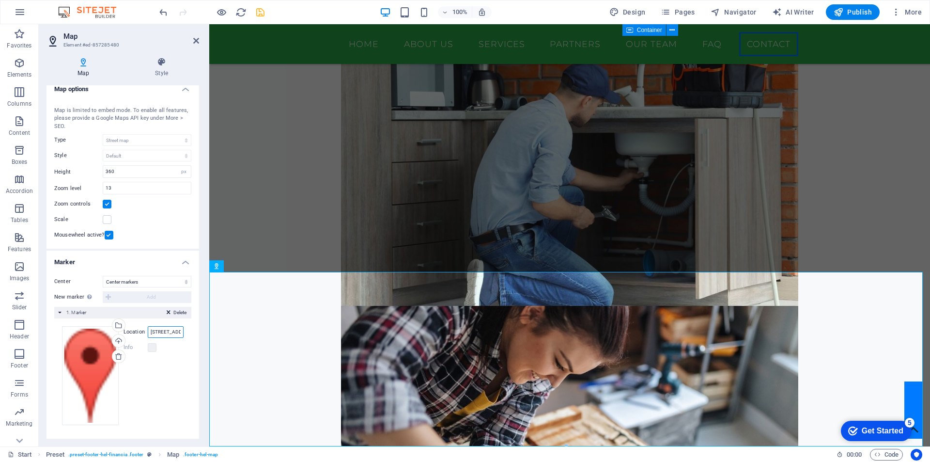
click at [155, 330] on input "[STREET_ADDRESS]" at bounding box center [166, 332] width 36 height 12
click at [174, 377] on div "Drag files here, click to choose files or select files from Files or our free s…" at bounding box center [123, 375] width 122 height 99
click at [60, 312] on div "Delete 1. Marker" at bounding box center [122, 313] width 137 height 12
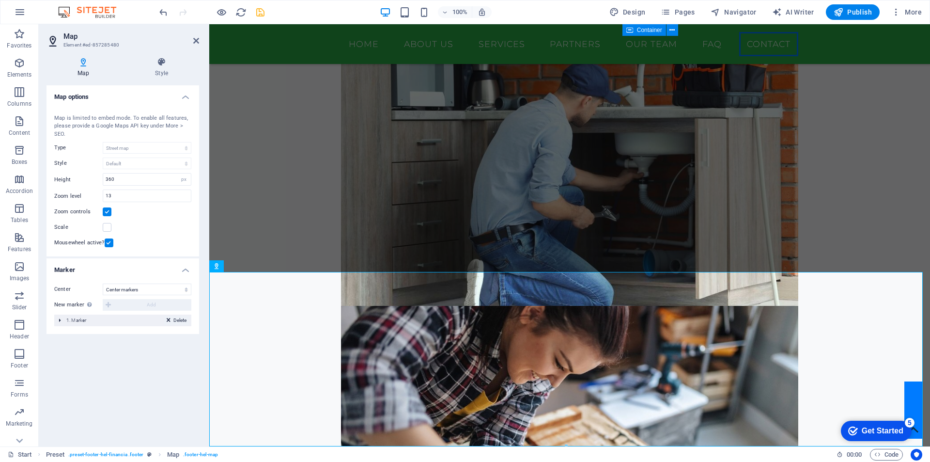
click at [175, 323] on span "Delete" at bounding box center [179, 320] width 13 height 9
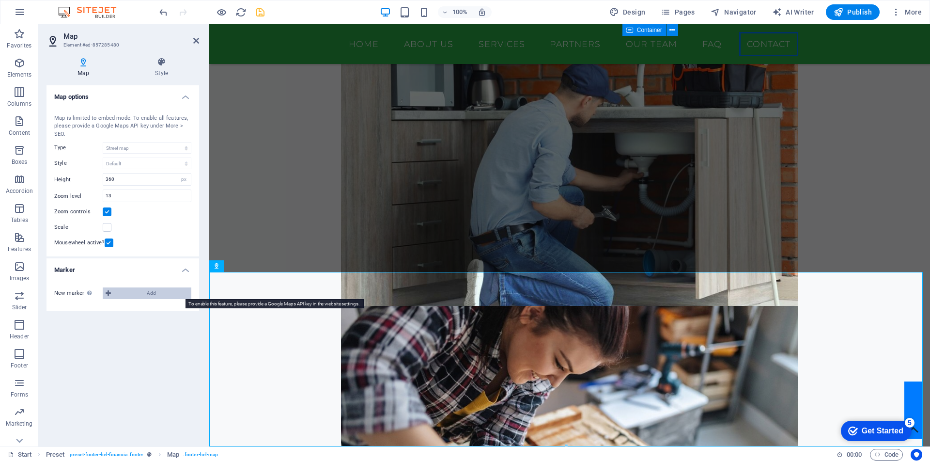
click at [147, 292] on span "Add" at bounding box center [151, 293] width 75 height 12
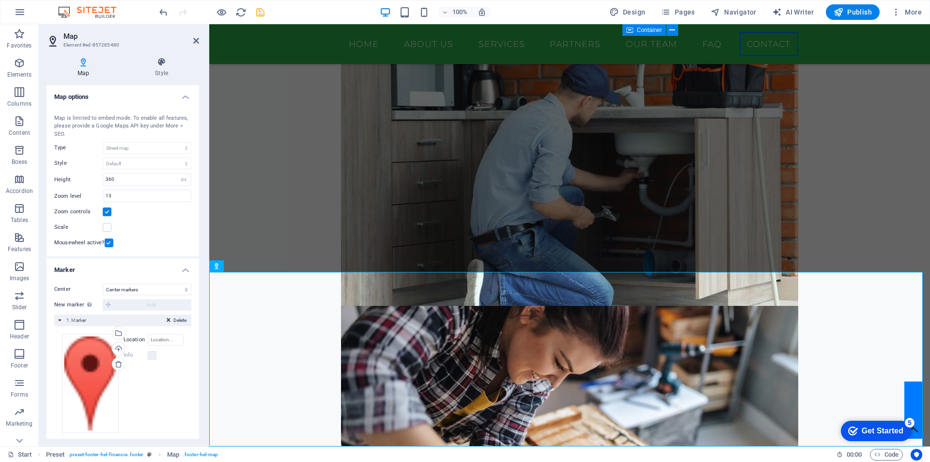
click at [175, 317] on span "Delete" at bounding box center [179, 320] width 13 height 9
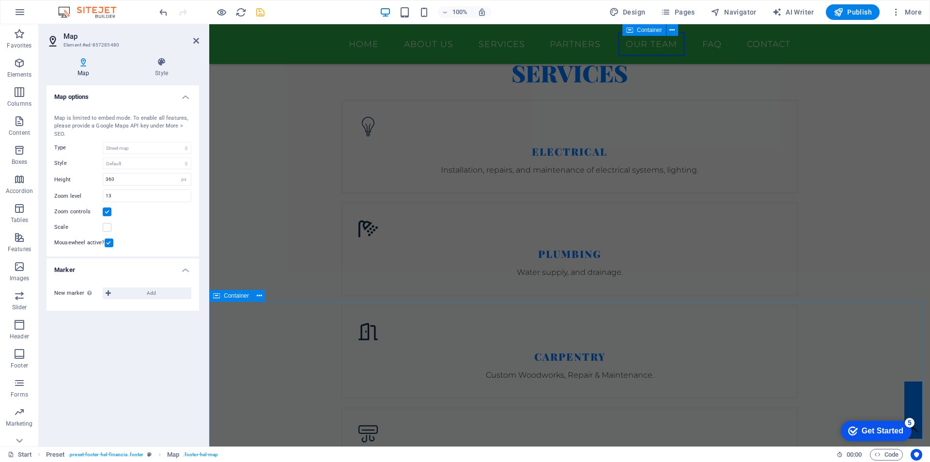
scroll to position [2220, 0]
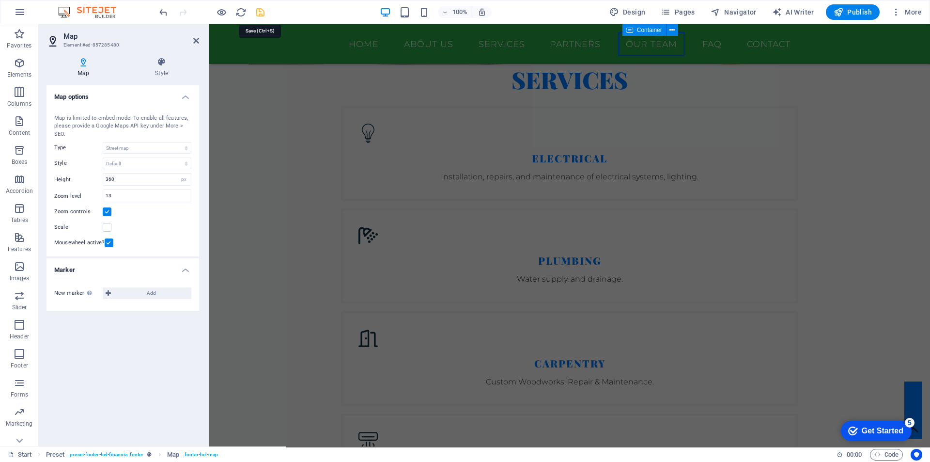
drag, startPoint x: 264, startPoint y: 16, endPoint x: 273, endPoint y: 152, distance: 135.5
click at [264, 16] on icon "save" at bounding box center [260, 12] width 11 height 11
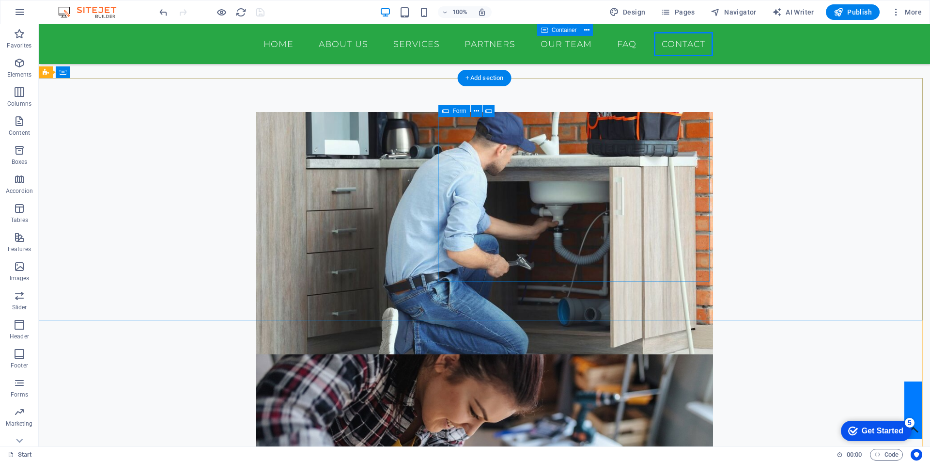
scroll to position [2946, 0]
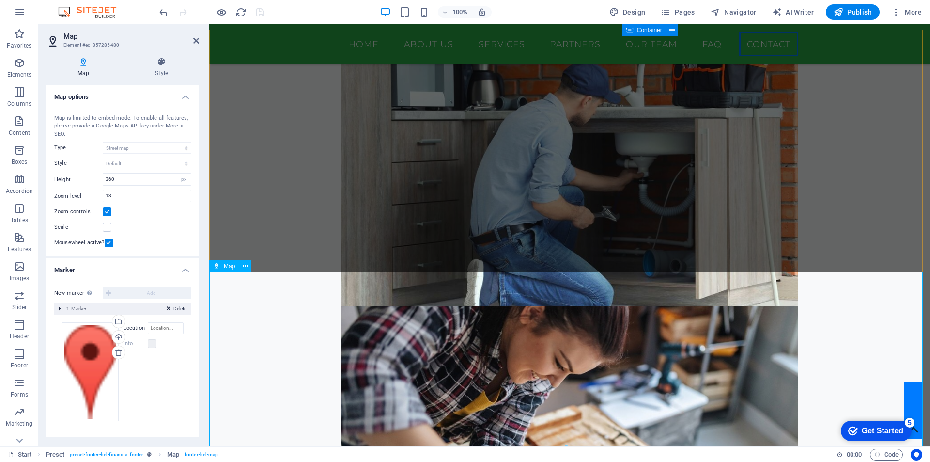
click at [217, 268] on icon at bounding box center [216, 266] width 7 height 12
click at [222, 267] on div "Map" at bounding box center [224, 266] width 30 height 12
click at [245, 266] on icon at bounding box center [245, 266] width 5 height 10
click at [248, 266] on button at bounding box center [245, 266] width 12 height 12
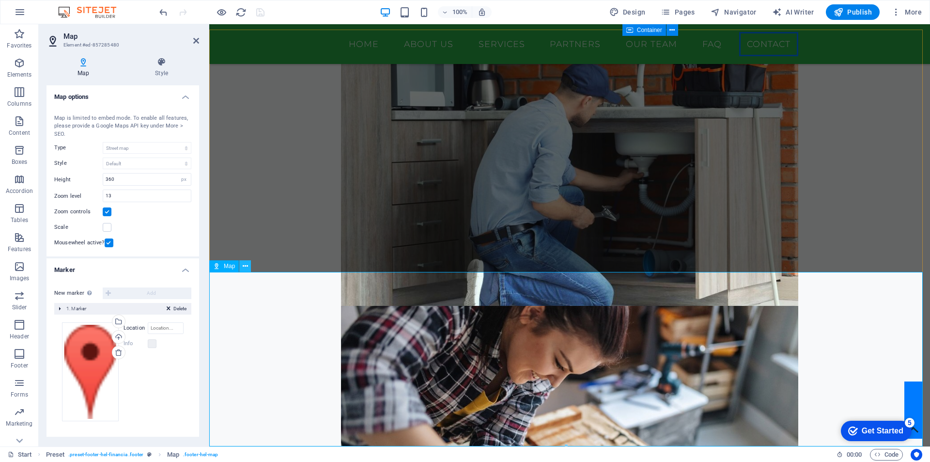
click at [243, 266] on icon at bounding box center [245, 266] width 5 height 10
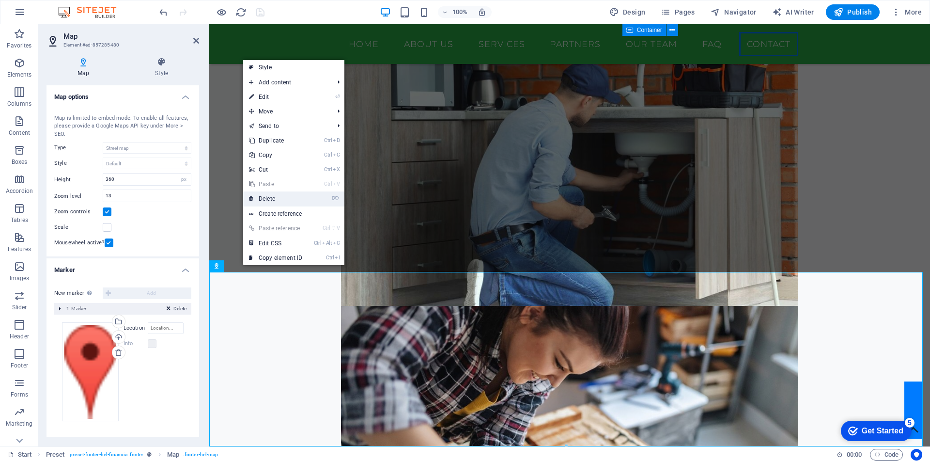
click at [275, 202] on link "⌦ Delete" at bounding box center [275, 198] width 65 height 15
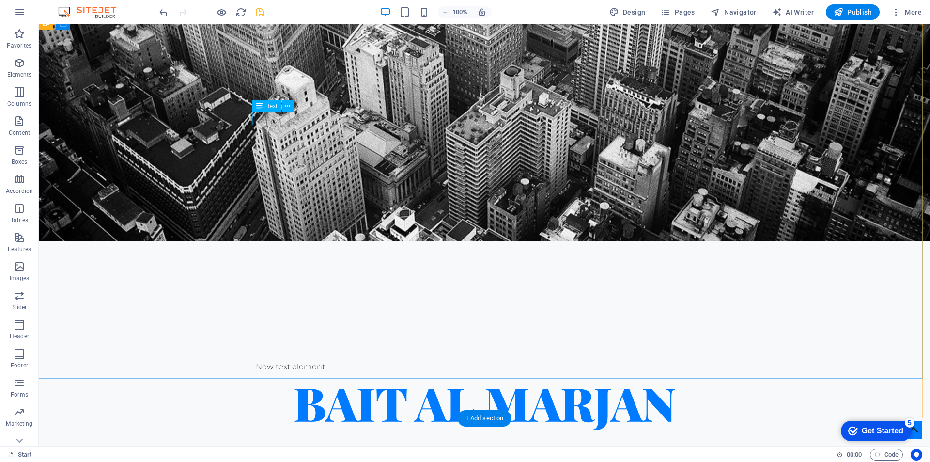
scroll to position [0, 0]
